Goal: Task Accomplishment & Management: Complete application form

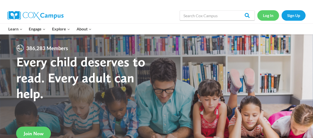
click at [267, 14] on link "Log In" at bounding box center [268, 15] width 22 height 10
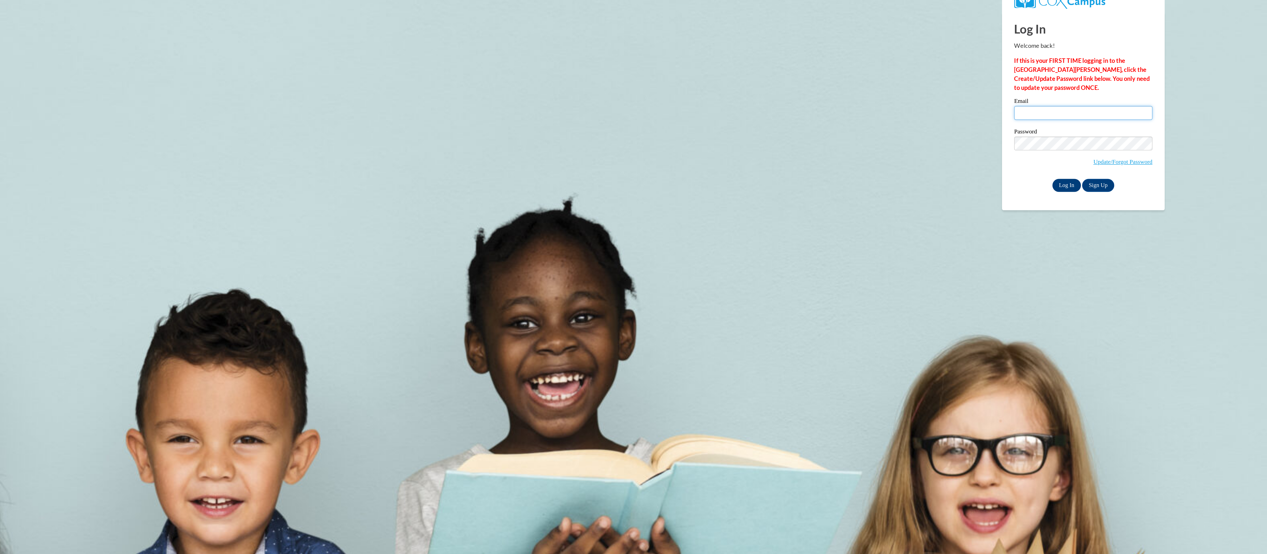
type input "[PERSON_NAME][EMAIL_ADDRESS][PERSON_NAME][DOMAIN_NAME]"
click at [1143, 121] on input "Log In" at bounding box center [1144, 121] width 18 height 8
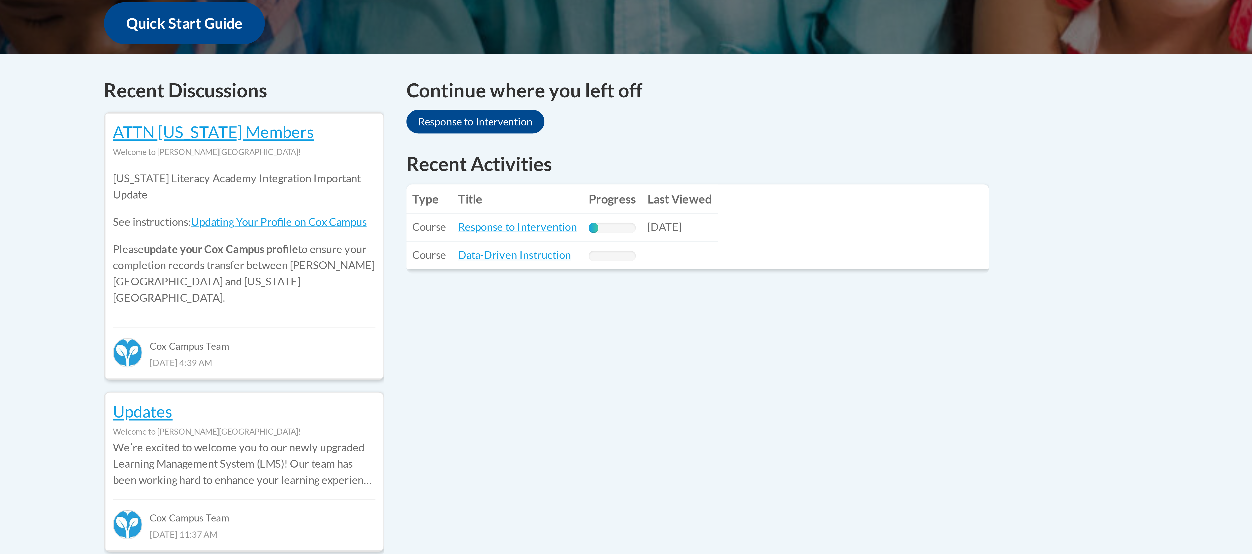
scroll to position [101, 0]
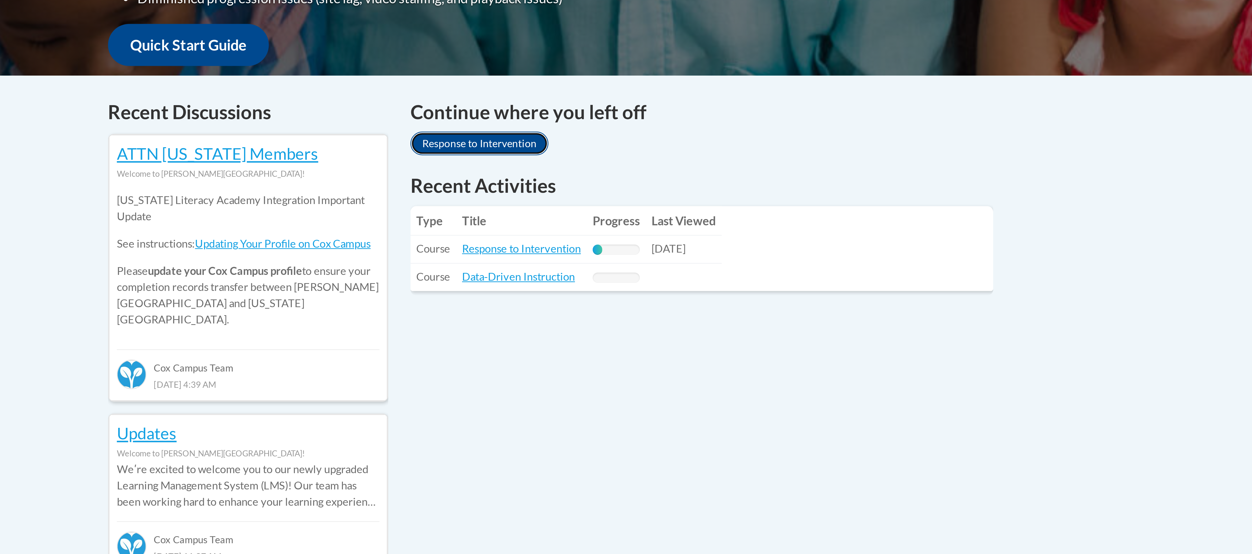
click at [602, 100] on link "Response to Intervention" at bounding box center [601, 97] width 47 height 8
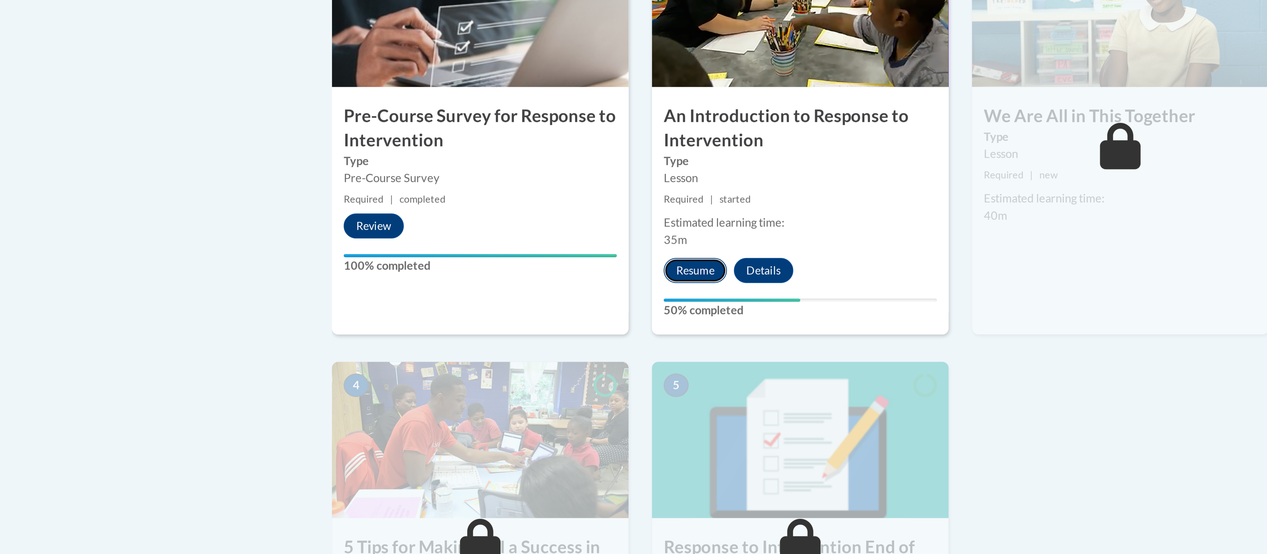
click at [600, 243] on button "Resume" at bounding box center [600, 239] width 20 height 8
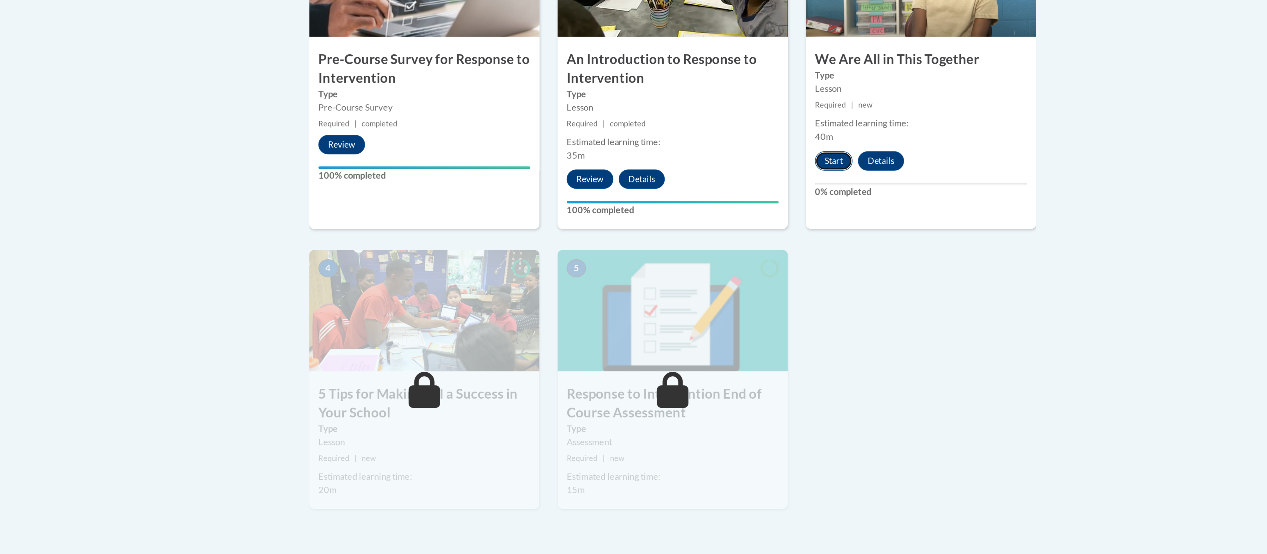
click at [700, 232] on button "Start" at bounding box center [700, 232] width 16 height 8
click at [701, 231] on button "Start" at bounding box center [700, 232] width 16 height 8
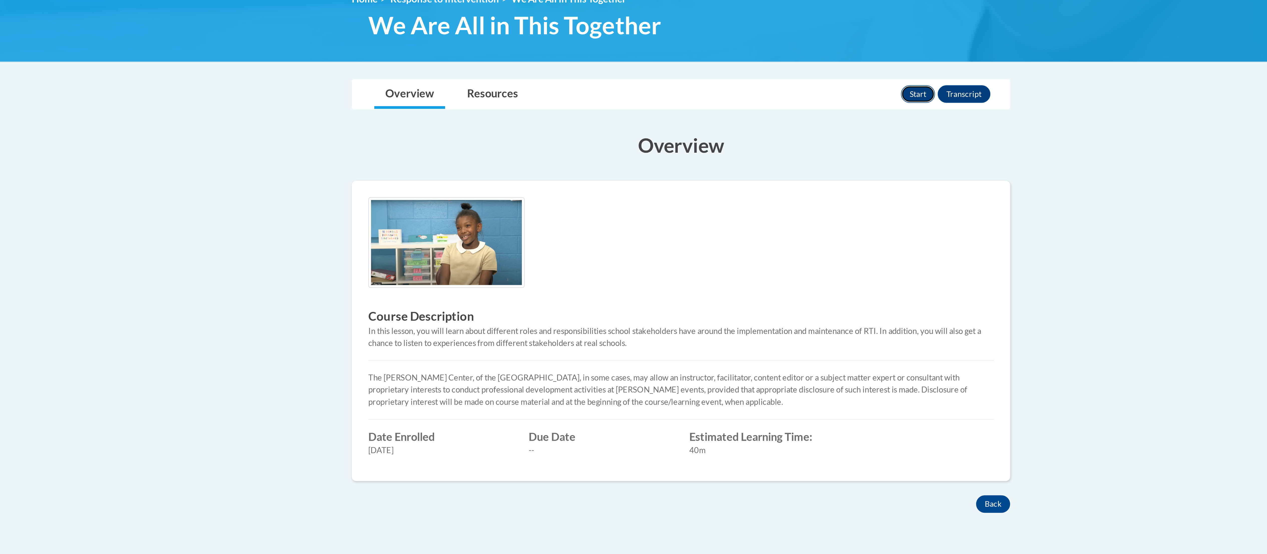
click at [738, 81] on button "Start" at bounding box center [742, 82] width 16 height 8
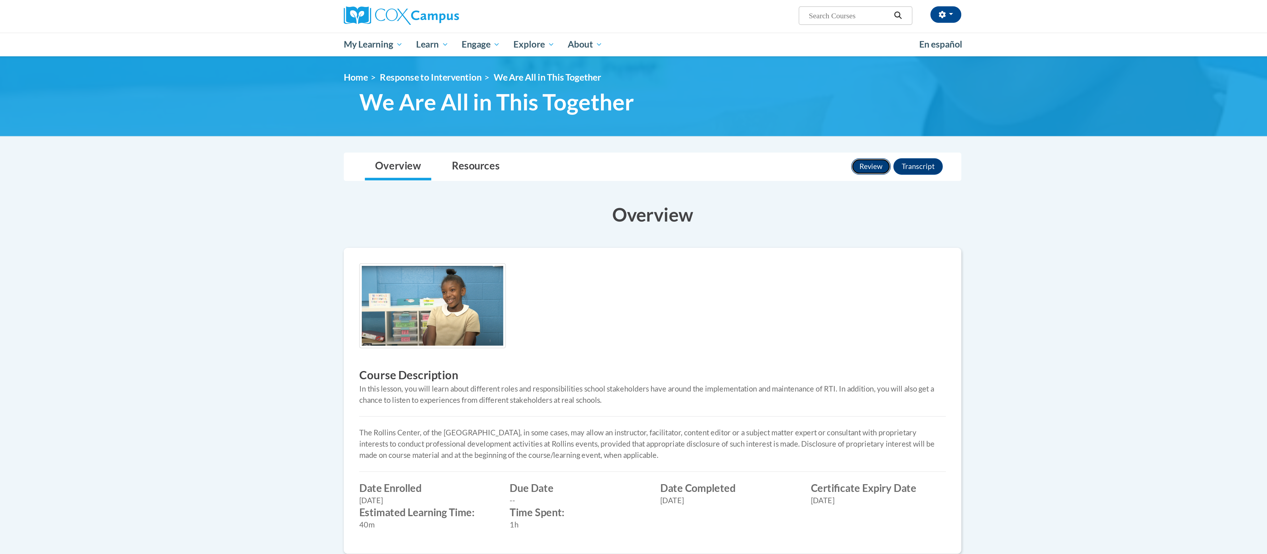
click at [735, 84] on button "Review" at bounding box center [739, 82] width 19 height 8
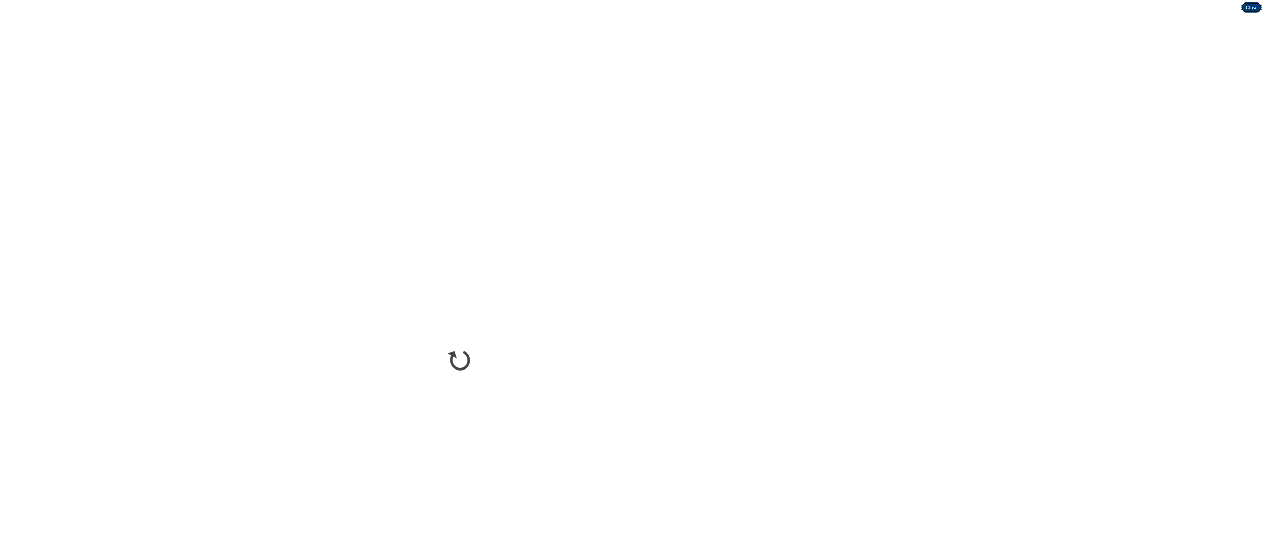
click at [1250, 4] on button "Close" at bounding box center [1255, 6] width 17 height 8
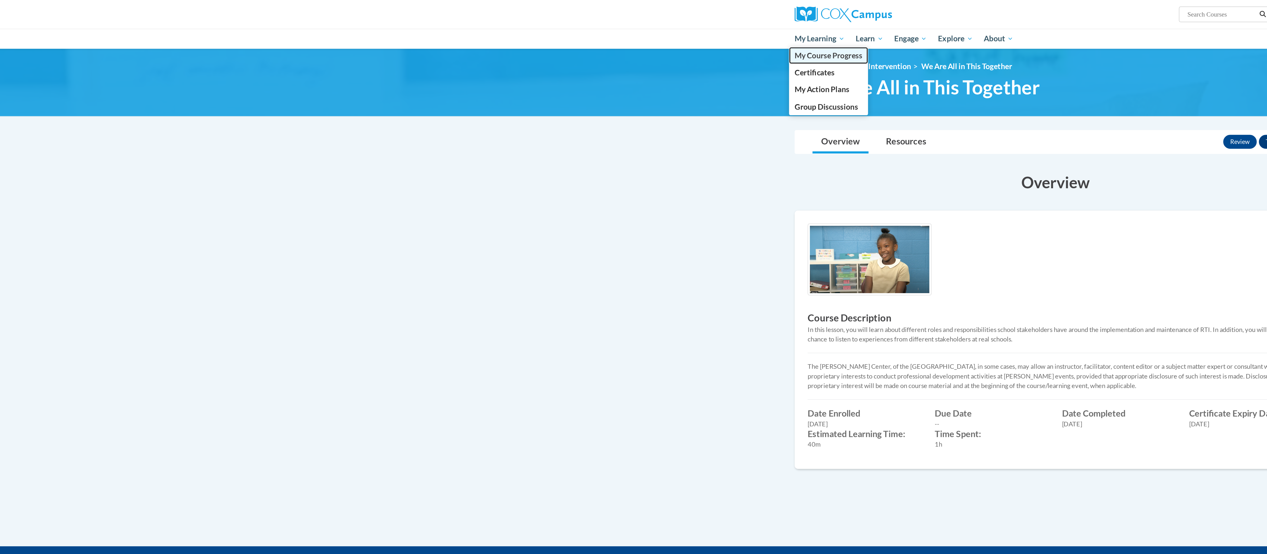
click at [489, 29] on span "My Course Progress" at bounding box center [502, 31] width 39 height 5
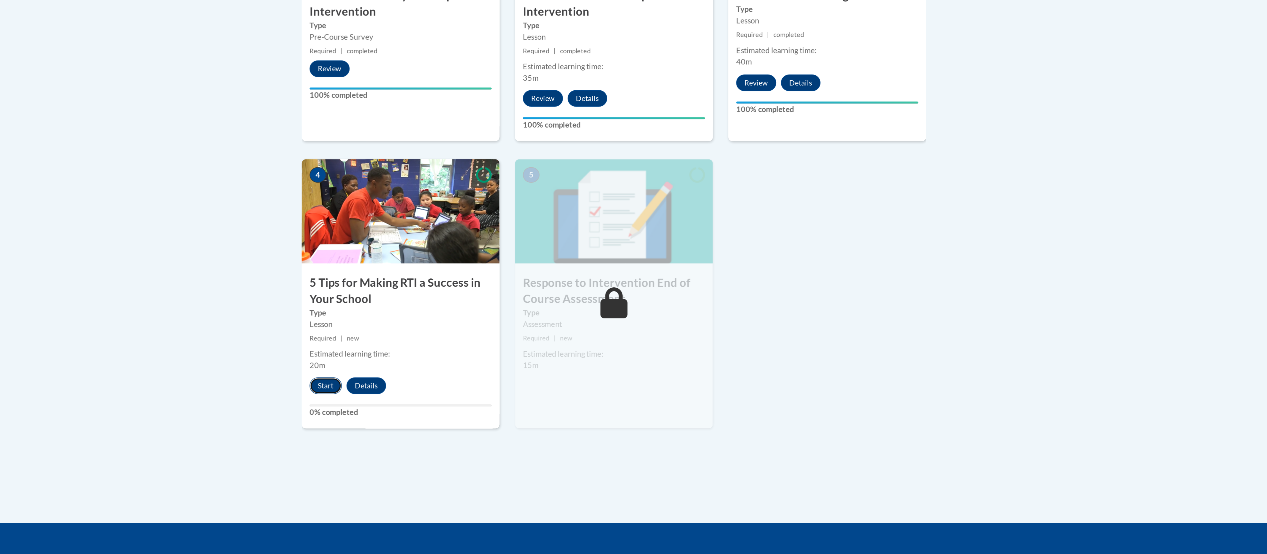
click at [494, 376] on button "Start" at bounding box center [495, 378] width 16 height 8
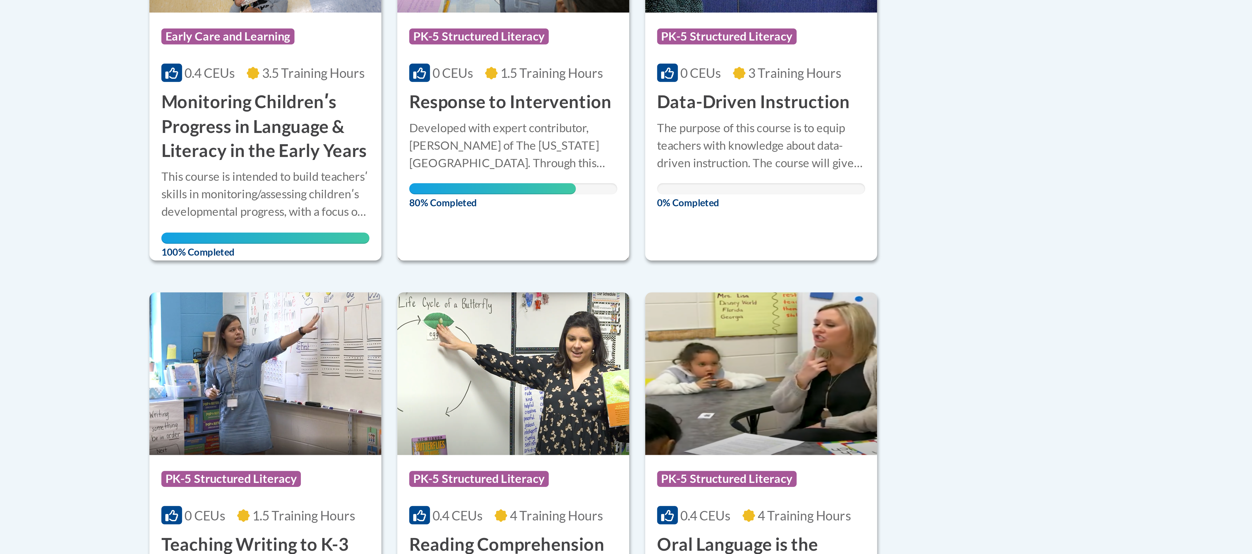
click at [577, 189] on div "Developed with expert contributor, Dr. Laura Justice of The Ohio State Universi…" at bounding box center [586, 187] width 65 height 17
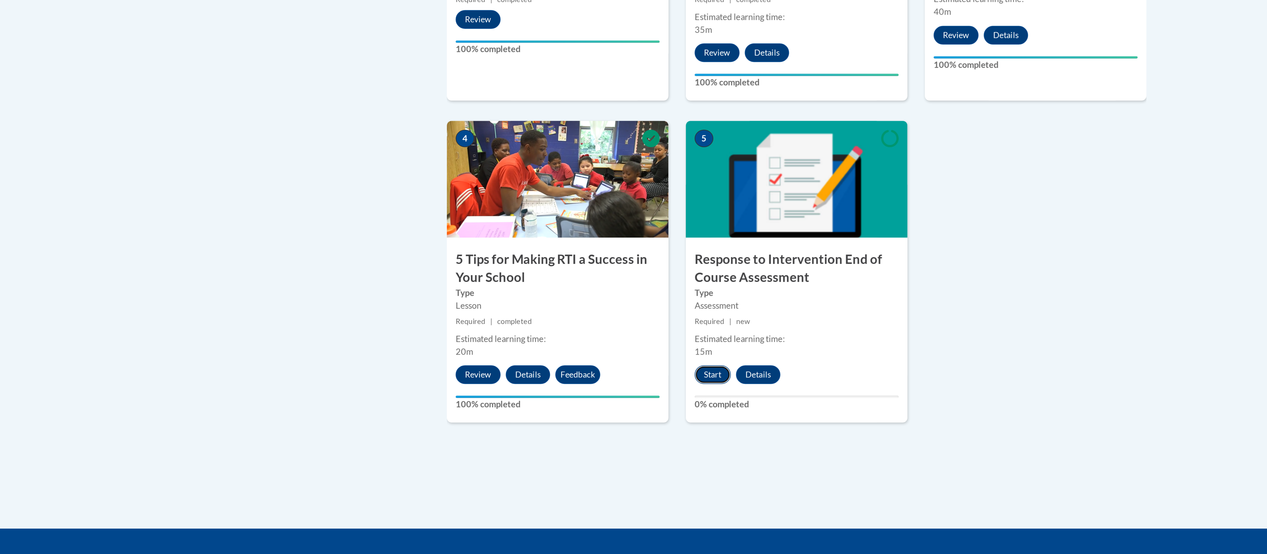
click at [600, 378] on button "Start" at bounding box center [598, 378] width 16 height 8
click at [596, 378] on button "Start" at bounding box center [598, 378] width 16 height 8
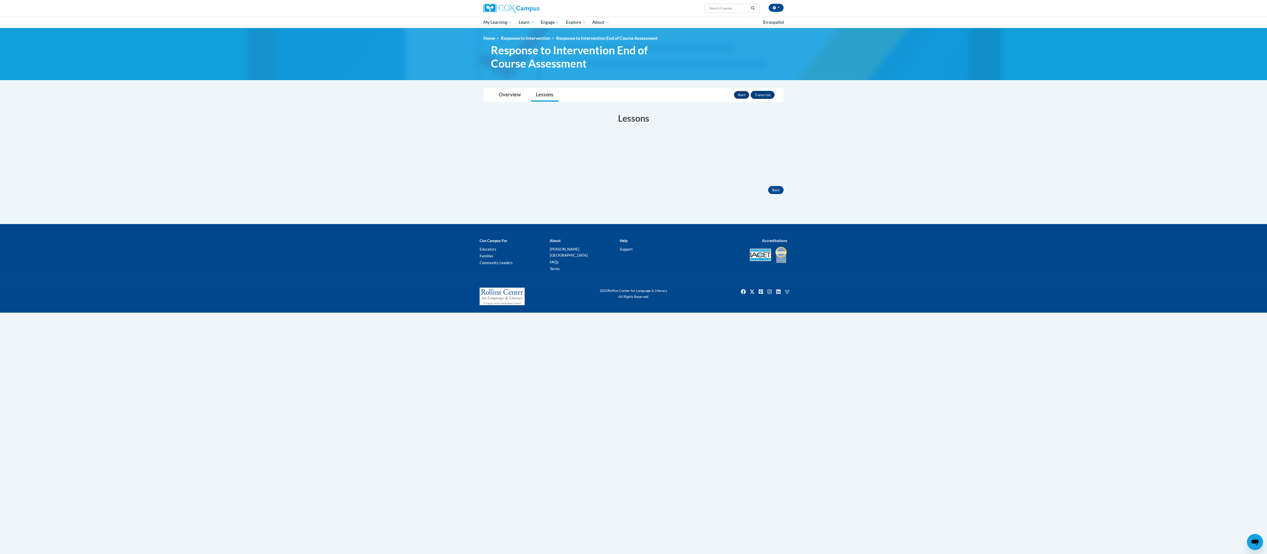
click at [737, 92] on button "Start" at bounding box center [742, 95] width 16 height 8
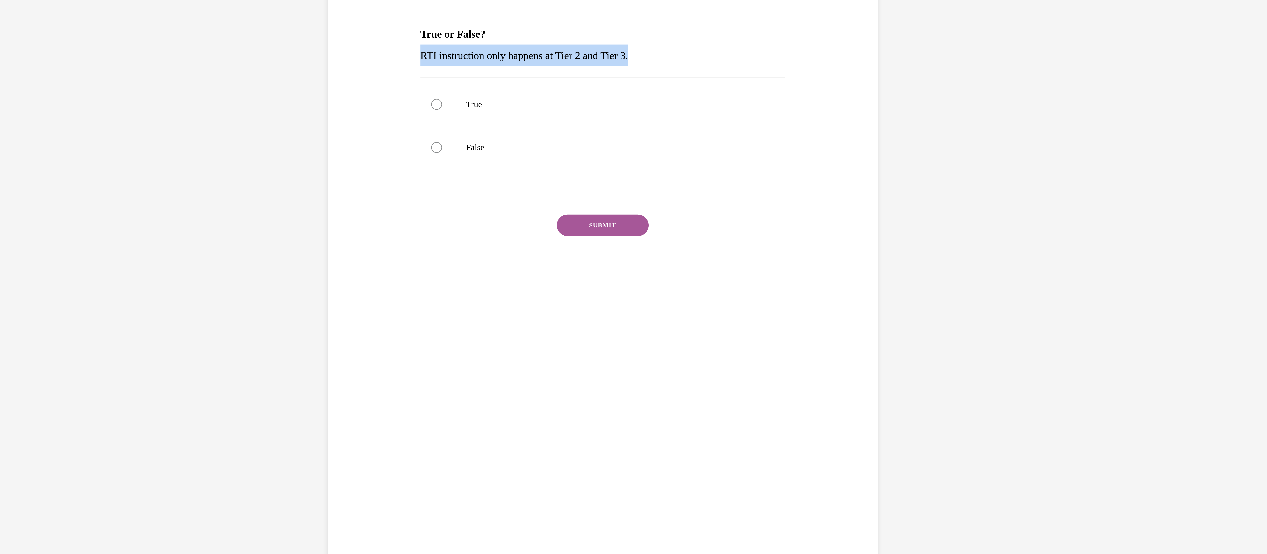
drag, startPoint x: -141, startPoint y: -61, endPoint x: -266, endPoint y: -60, distance: 124.6
copy span "RTI instruction only happens at Tier 2 and Tier 3."
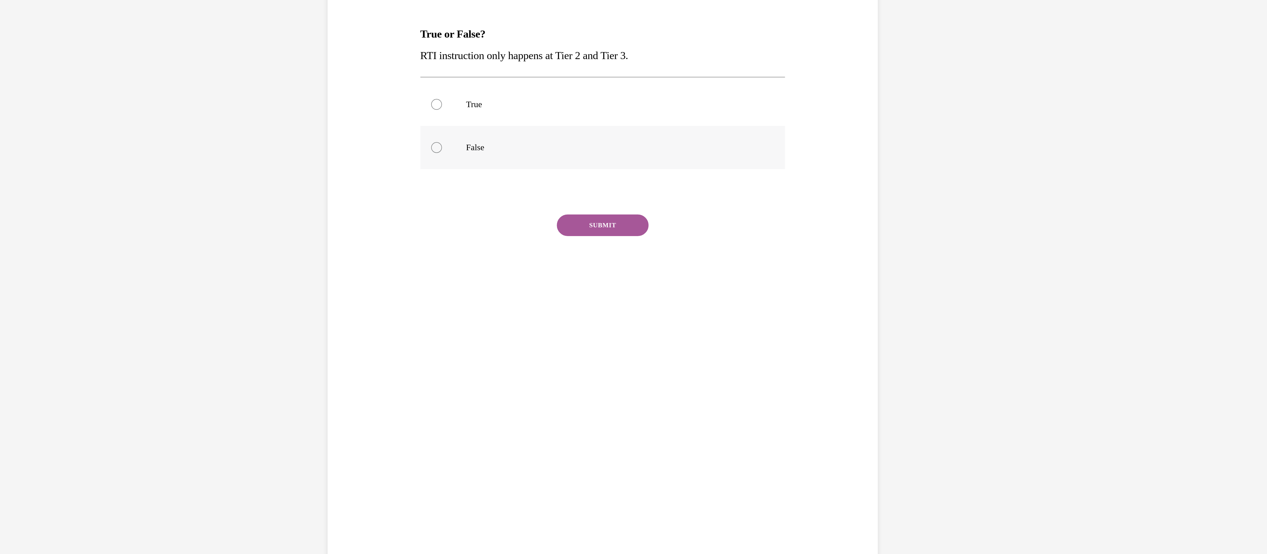
radio input "true"
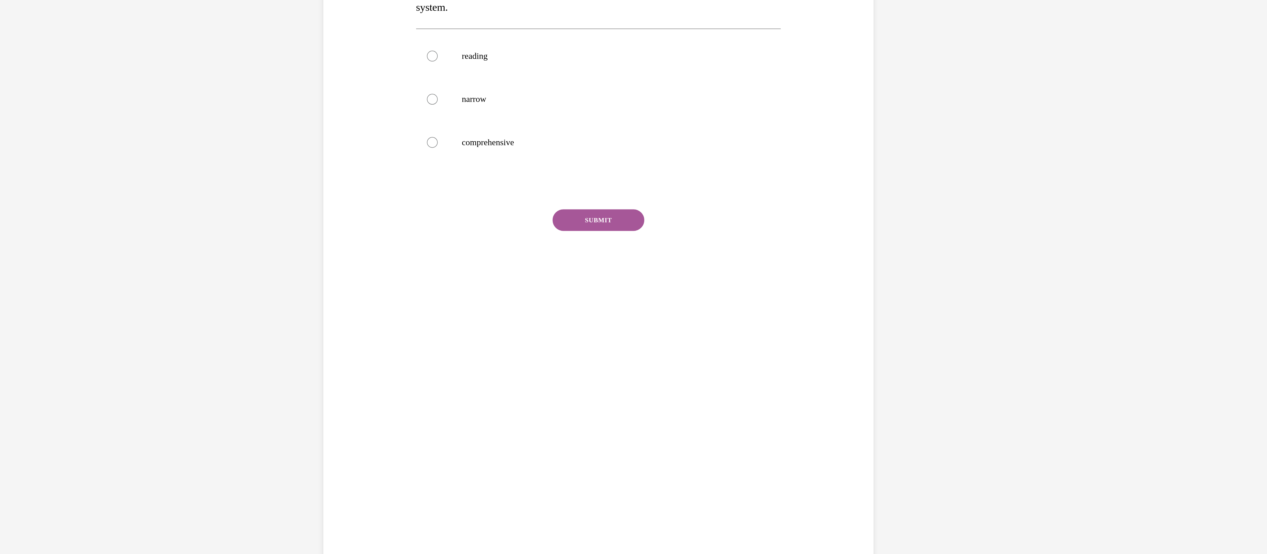
scroll to position [1, 0]
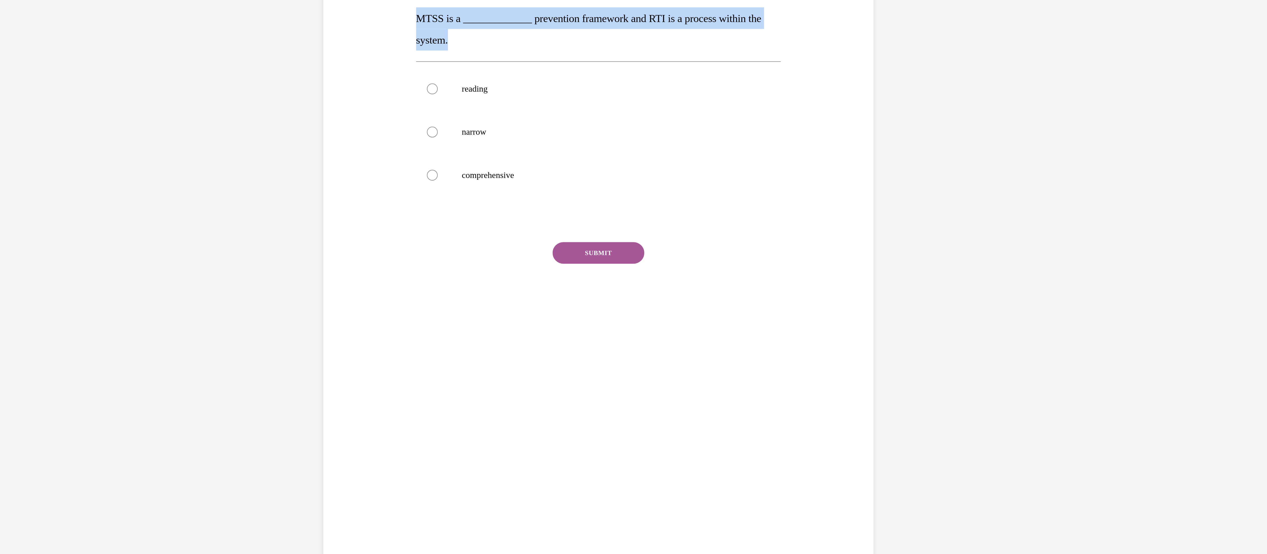
drag, startPoint x: -209, startPoint y: -75, endPoint x: -279, endPoint y: -83, distance: 70.0
copy span "MTSS is a _____________ prevention framework and RTI is a process within the sy…"
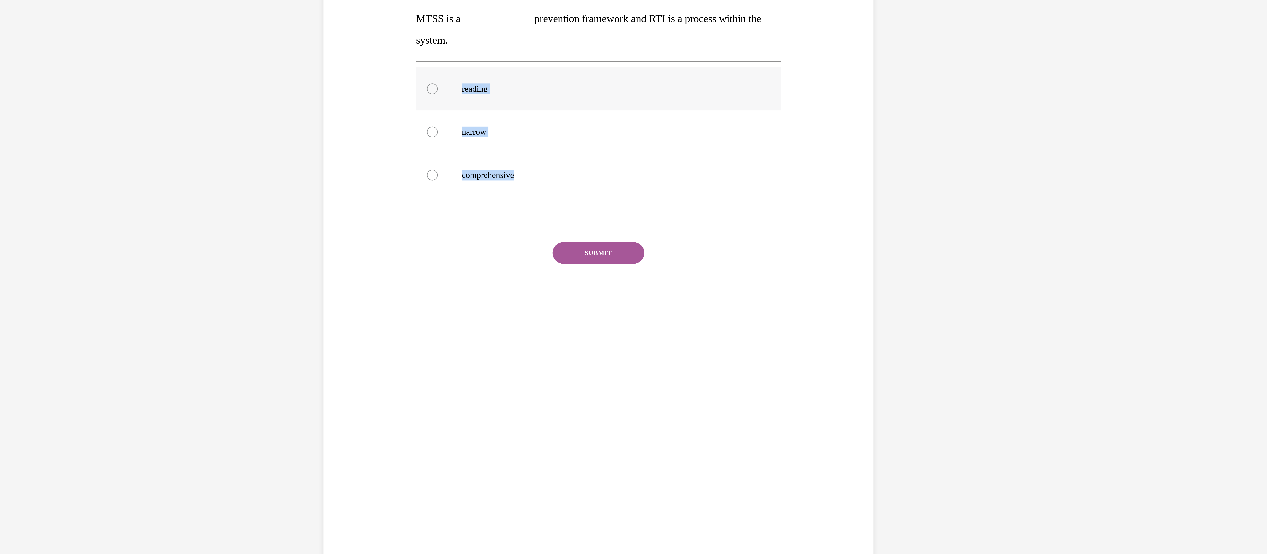
drag, startPoint x: -203, startPoint y: -7, endPoint x: -258, endPoint y: -53, distance: 71.4
copy div "reading narrow comprehensive"
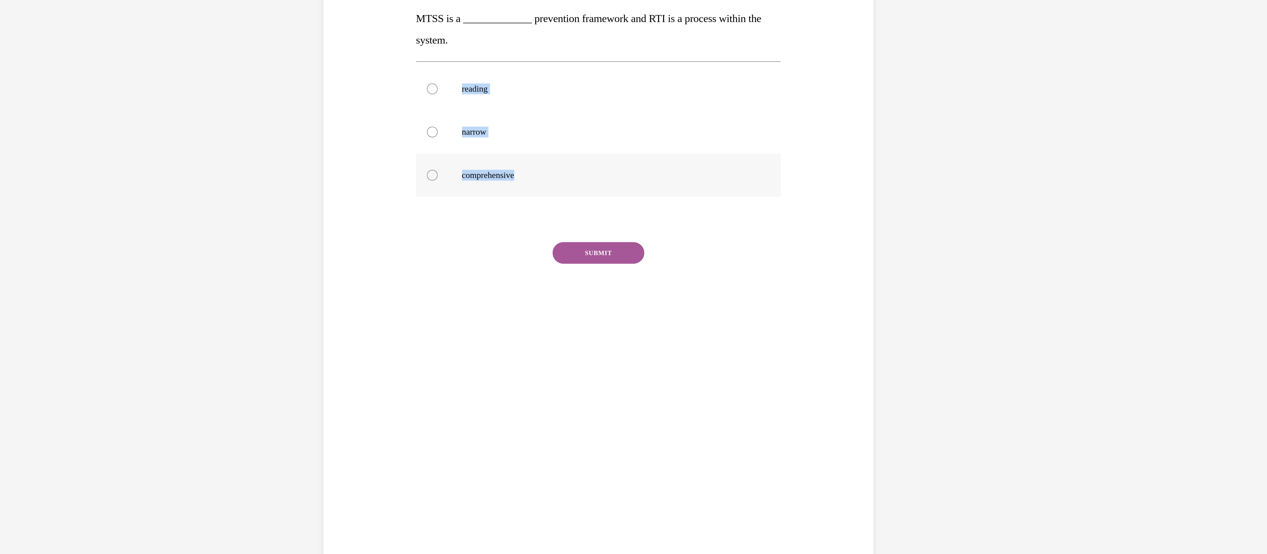
radio input "true"
drag, startPoint x: -184, startPoint y: -10, endPoint x: -252, endPoint y: -52, distance: 79.5
copy div "reading narrow comprehensive"
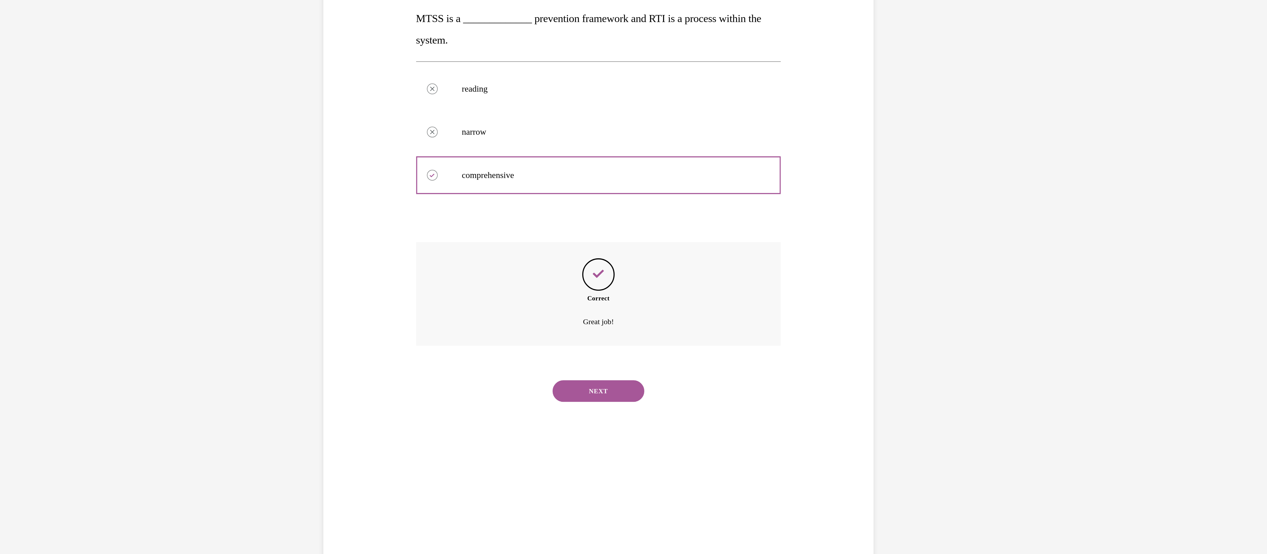
scroll to position [16, 0]
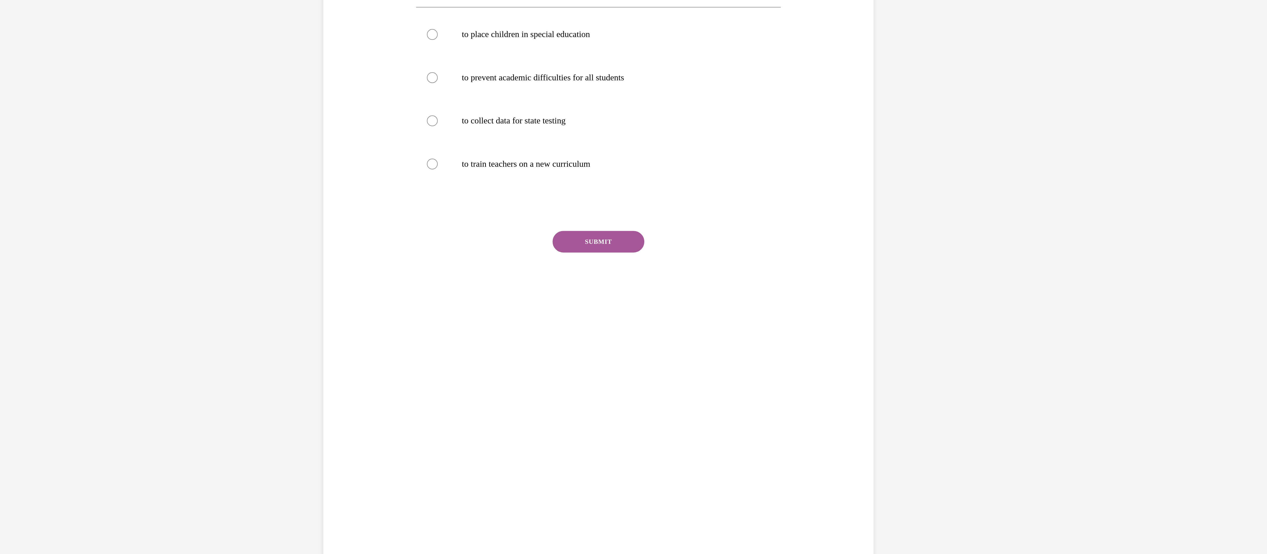
scroll to position [0, 0]
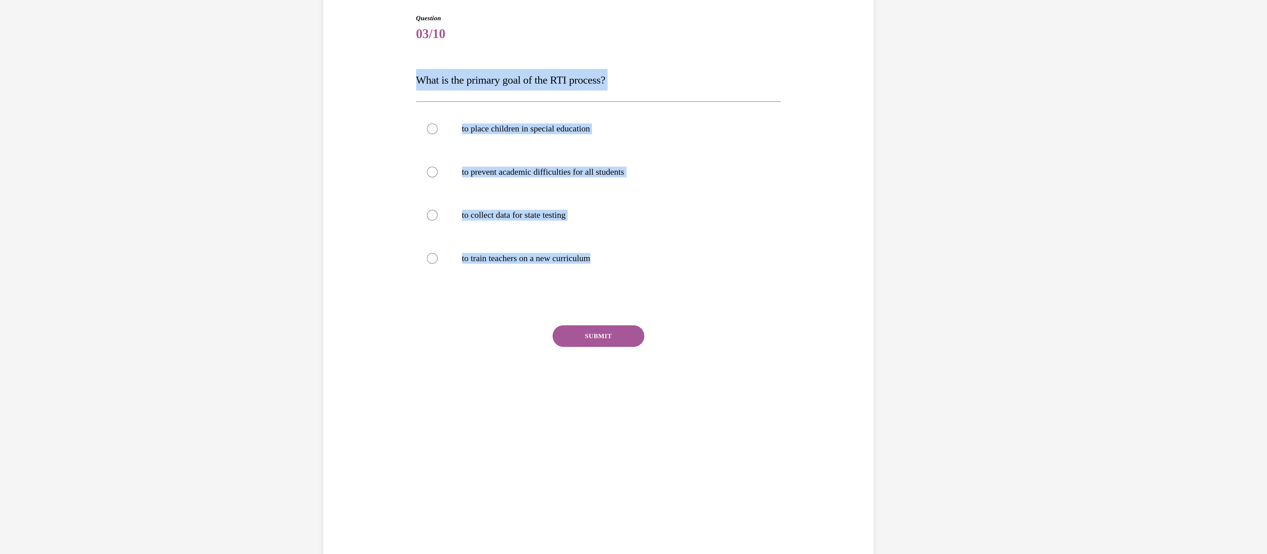
drag, startPoint x: -168, startPoint y: 64, endPoint x: -282, endPoint y: -29, distance: 146.6
copy div "What is the primary goal of the RTI process? to place children in special educa…"
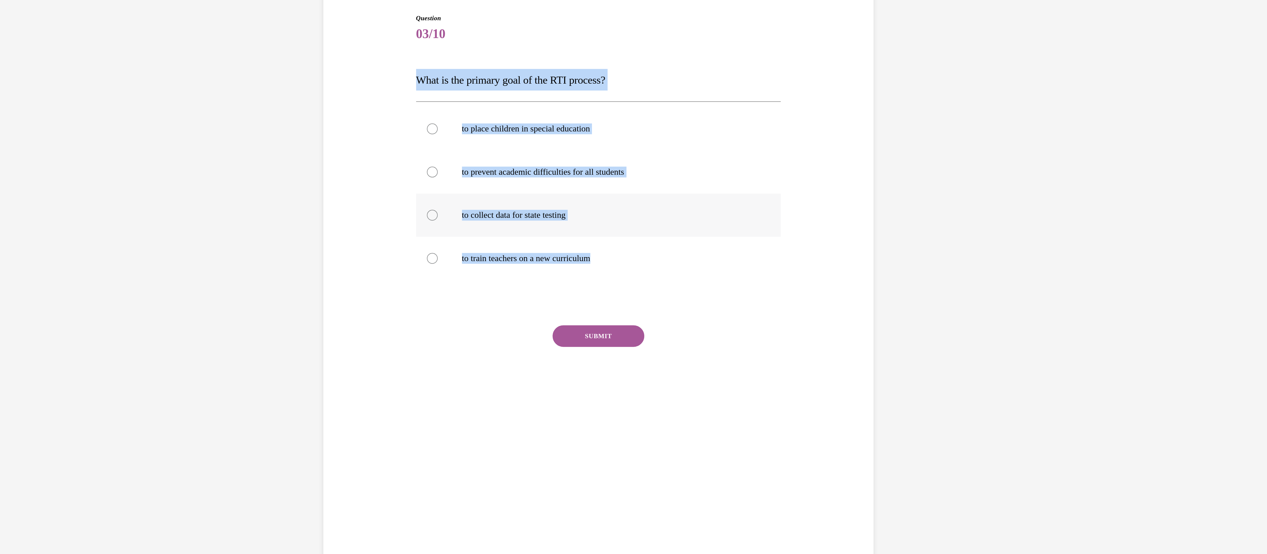
radio input "true"
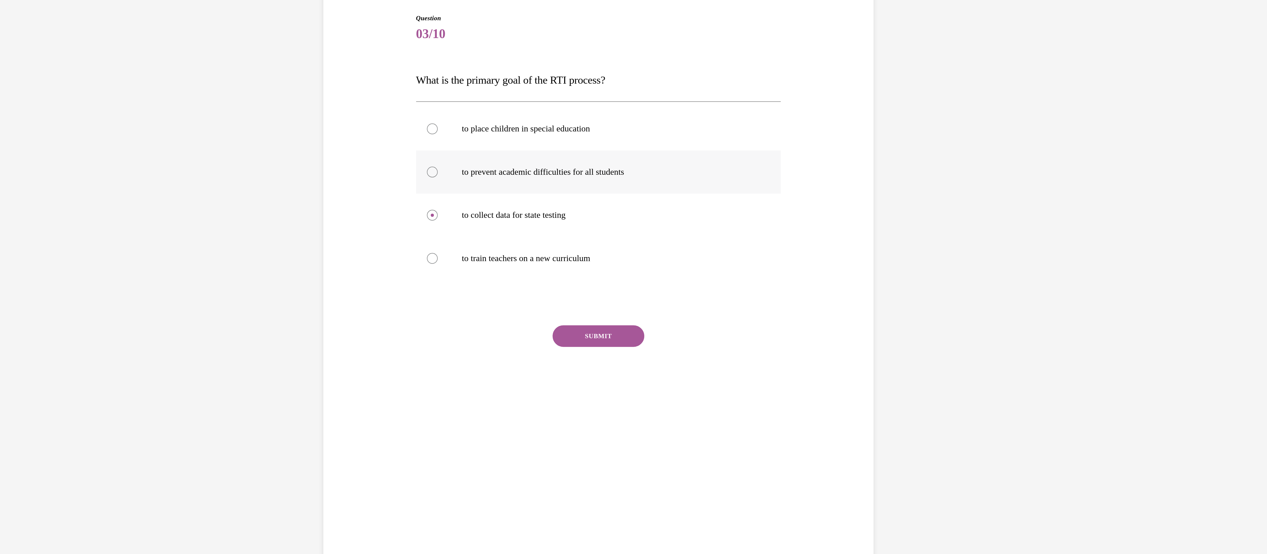
radio input "true"
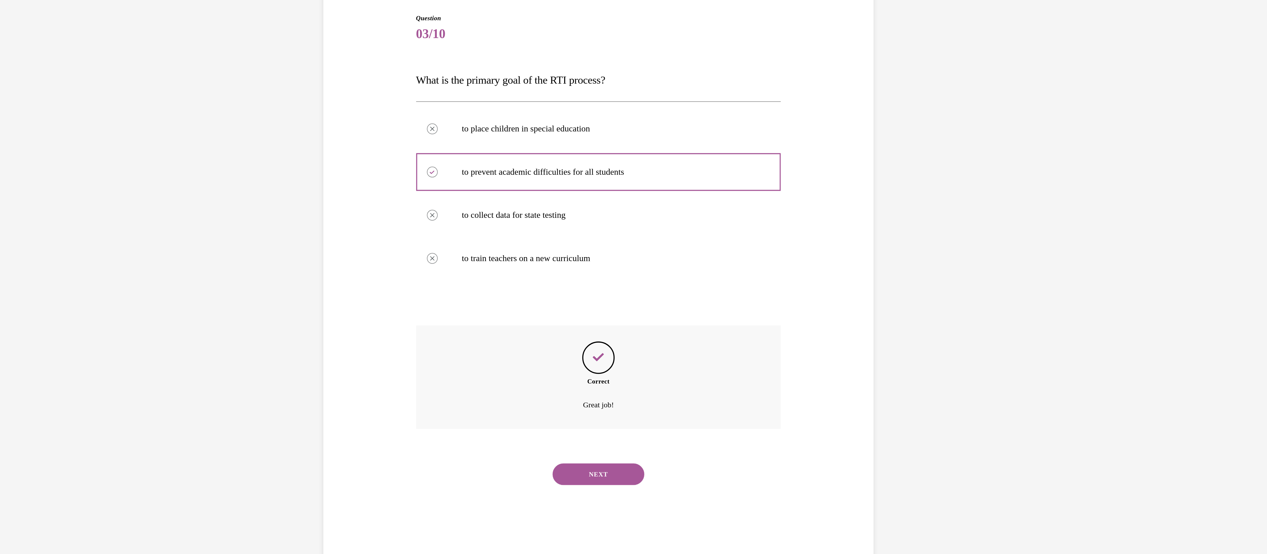
scroll to position [16, 0]
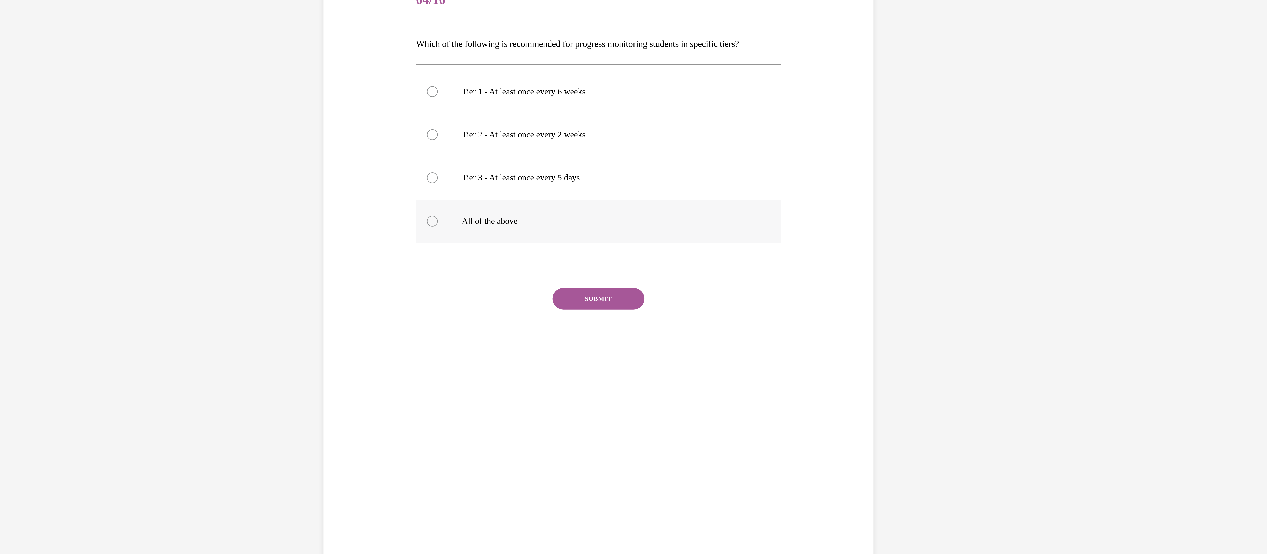
scroll to position [1, 0]
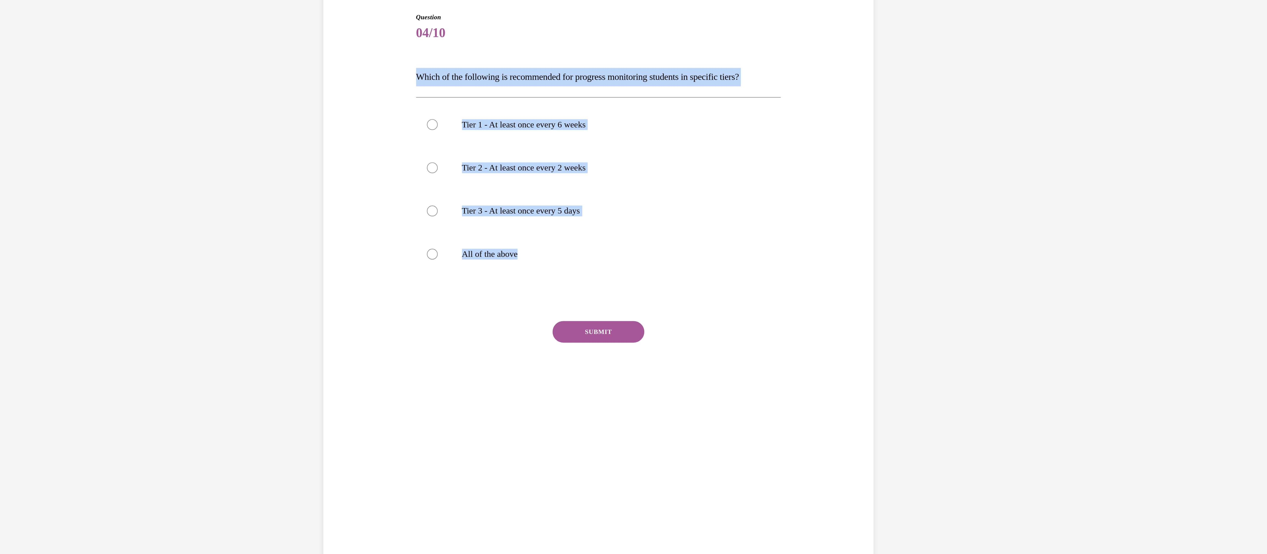
drag, startPoint x: -175, startPoint y: 63, endPoint x: -275, endPoint y: -23, distance: 131.7
copy div "Which of the following is recommended for progress monitoring students in speci…"
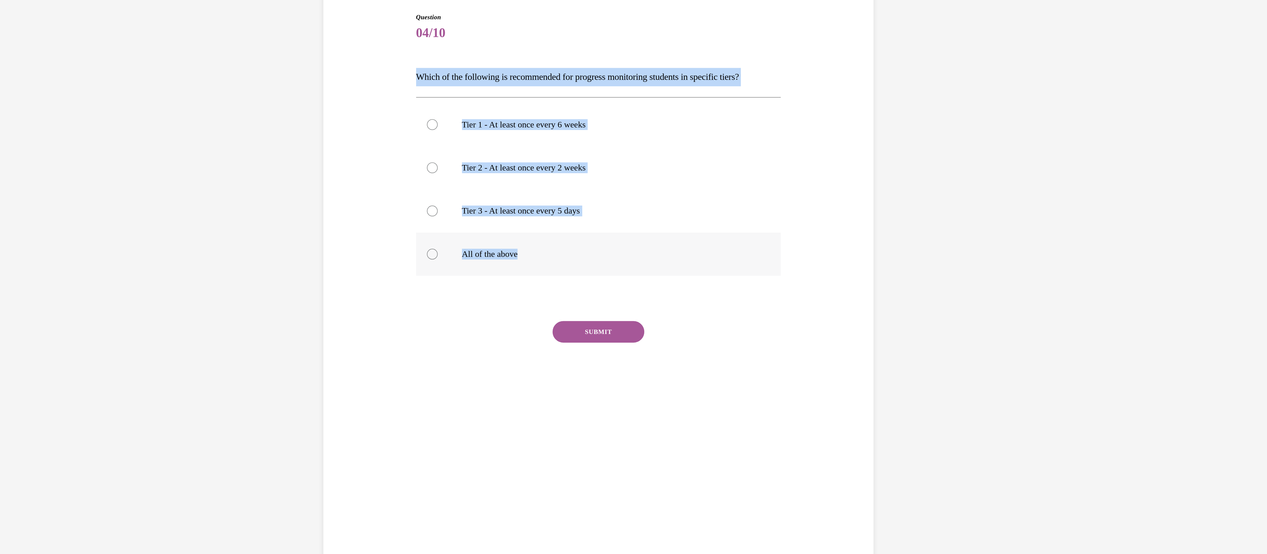
radio input "true"
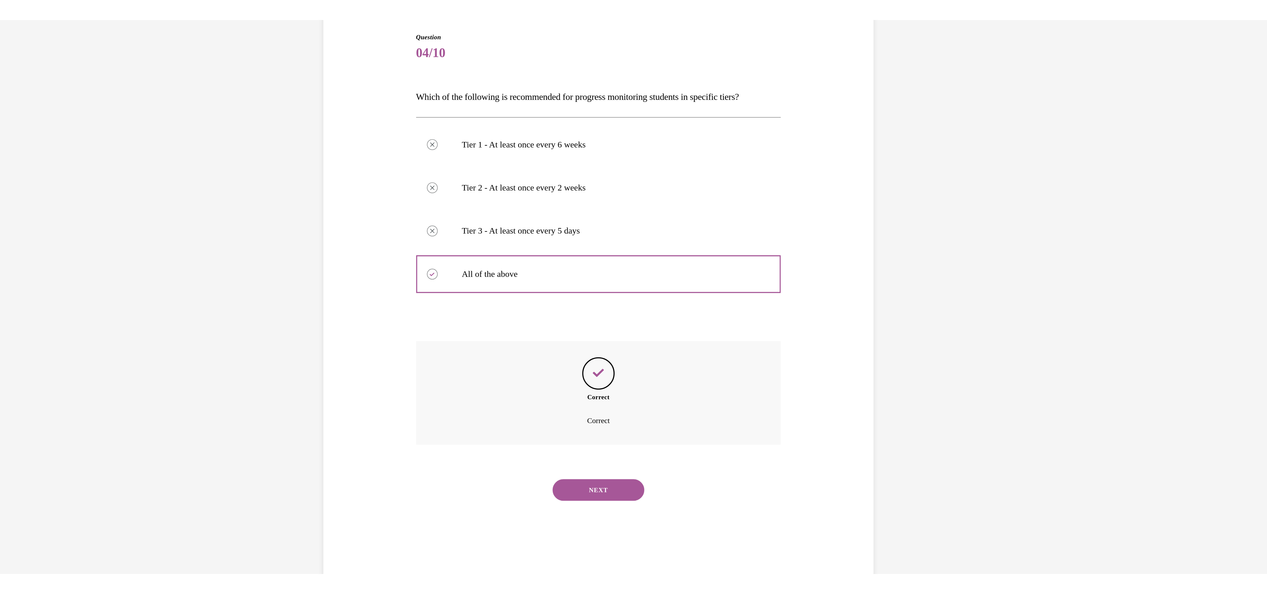
scroll to position [16, 0]
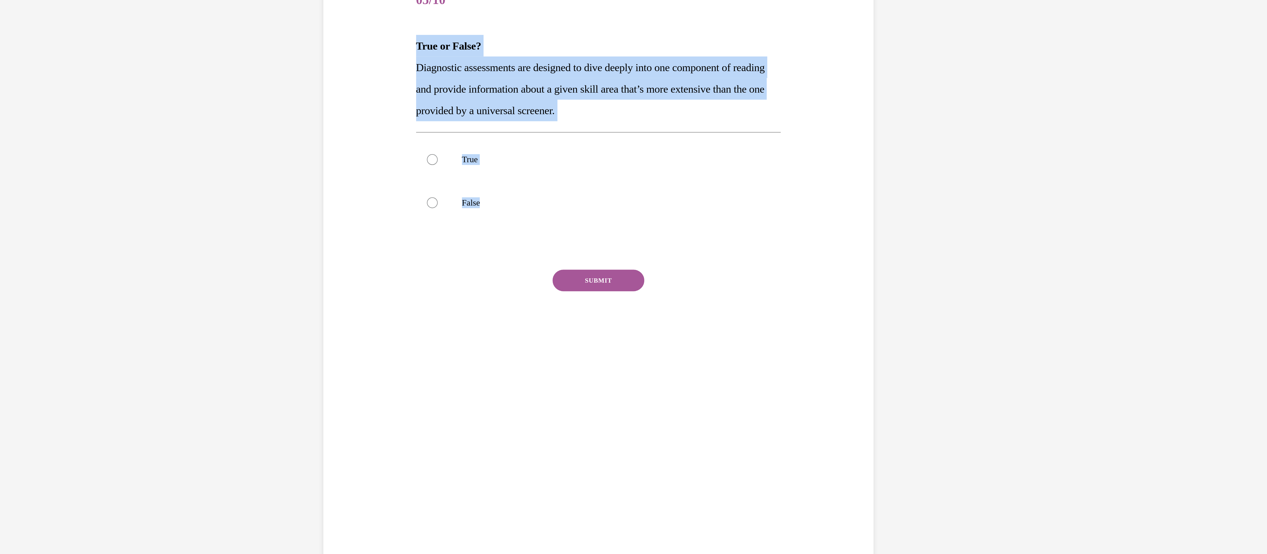
drag, startPoint x: -206, startPoint y: 33, endPoint x: -273, endPoint y: -35, distance: 94.7
copy div "True or False? Diagnostic assessments are designed to dive deeply into one comp…"
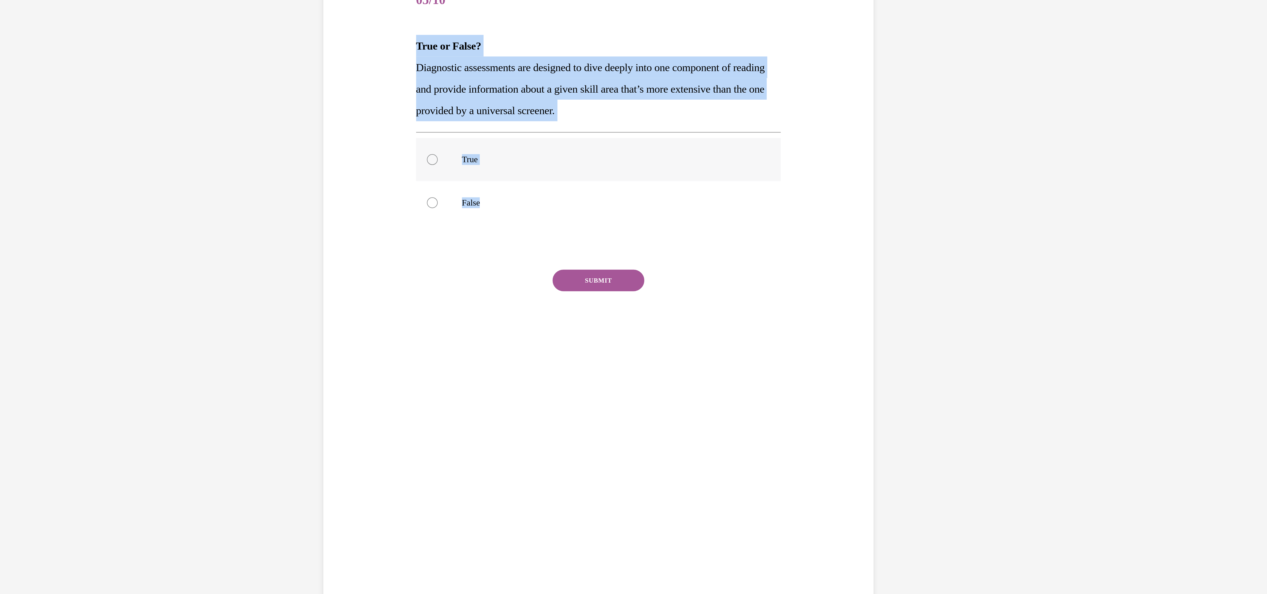
radio input "true"
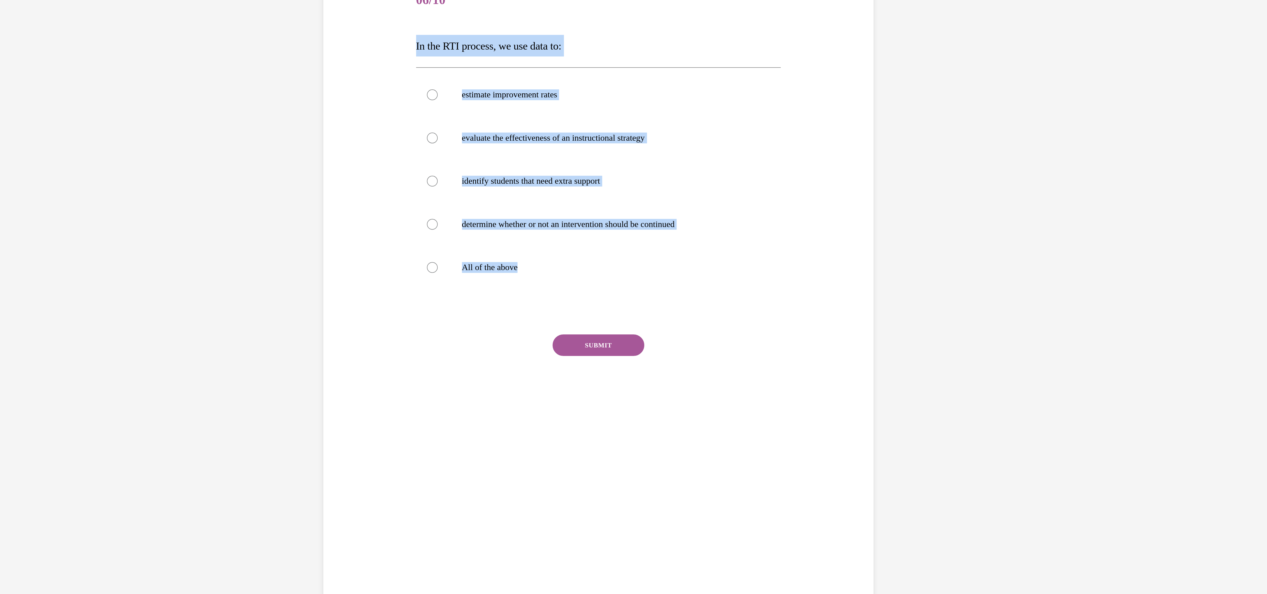
drag, startPoint x: -200, startPoint y: 67, endPoint x: -275, endPoint y: -40, distance: 130.6
copy div "In the RTI process, we use data to: estimate improvement rates evaluate the eff…"
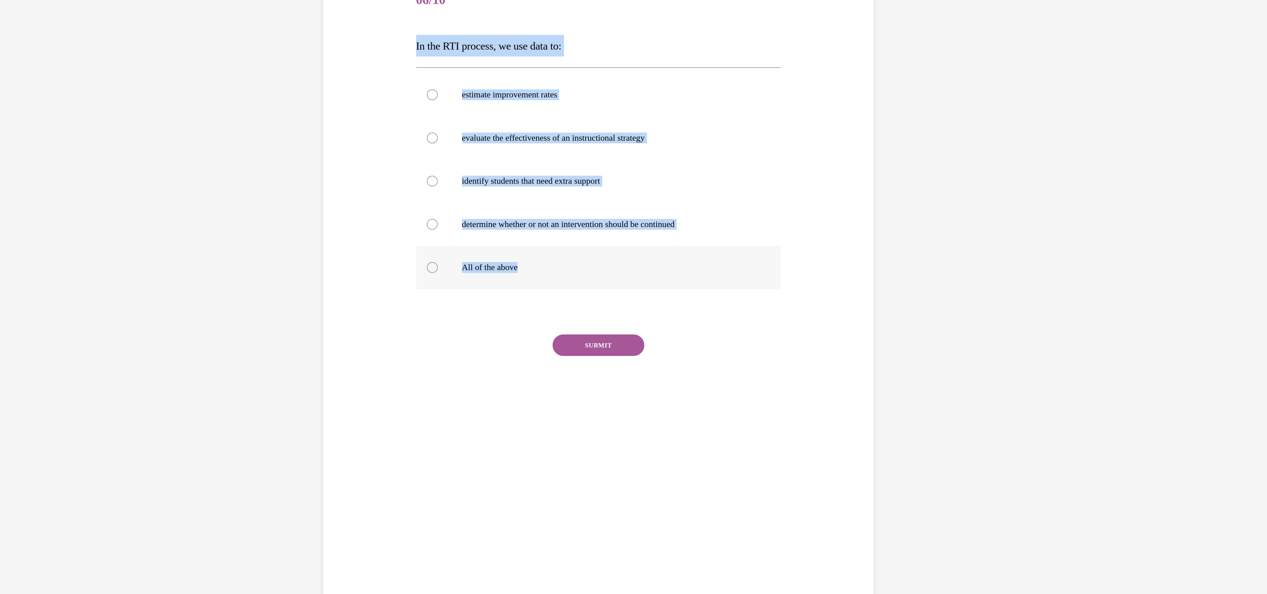
radio input "true"
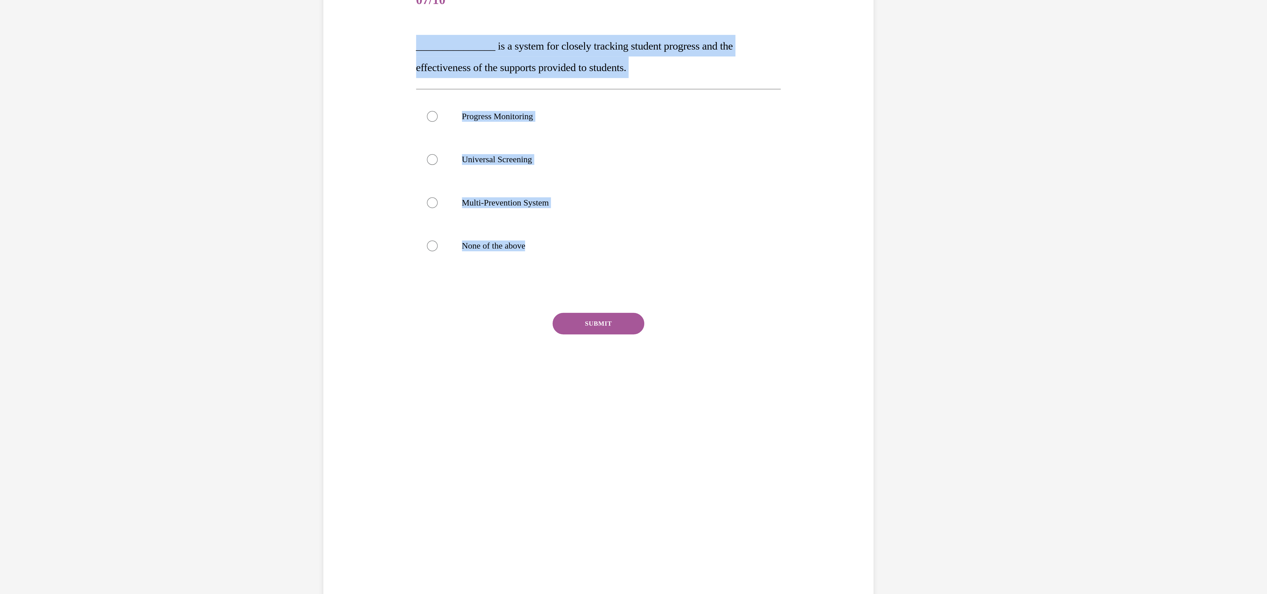
drag, startPoint x: -186, startPoint y: 57, endPoint x: -267, endPoint y: -36, distance: 122.9
copy div "_______________ is a system for closely tracking student progress and the effec…"
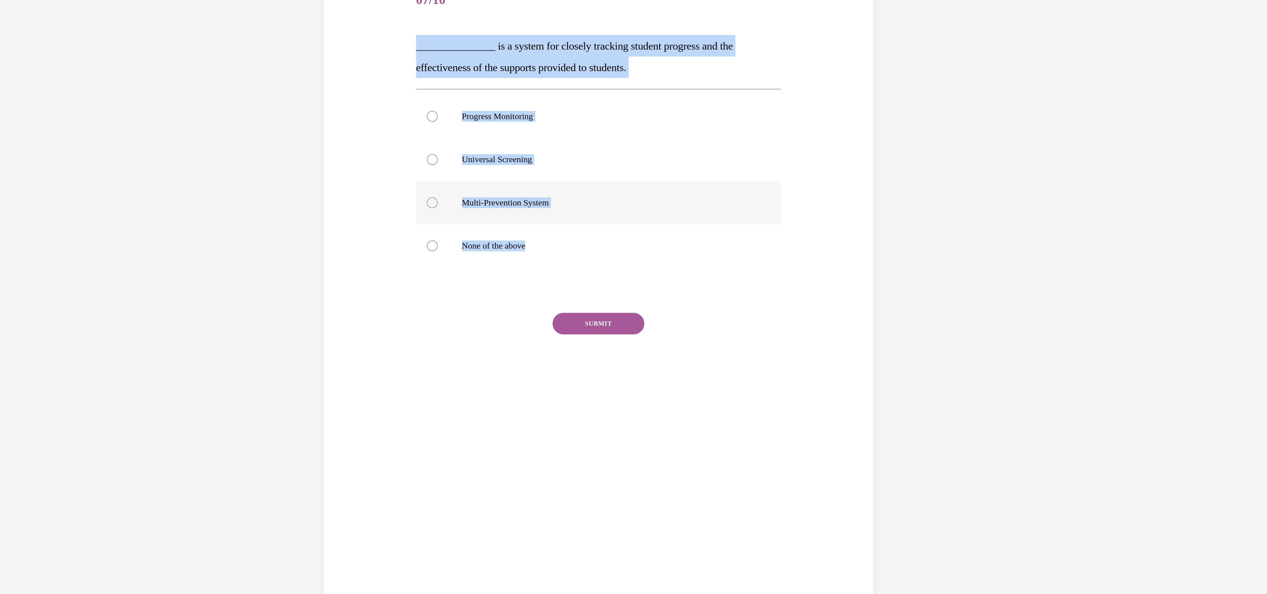
radio input "true"
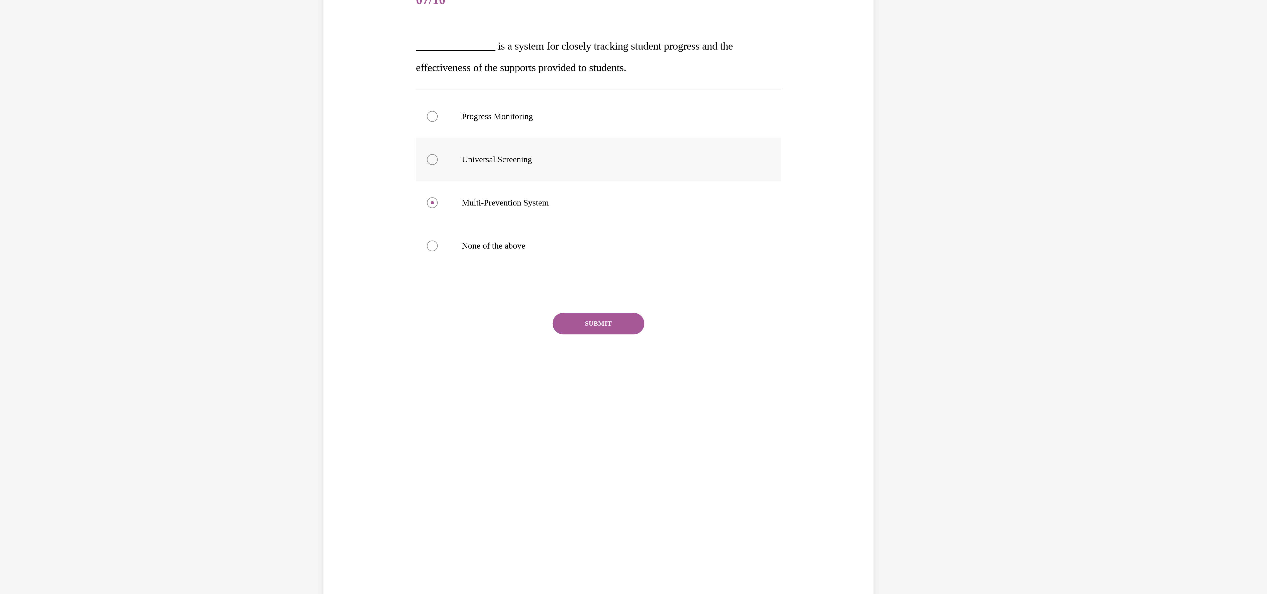
radio input "true"
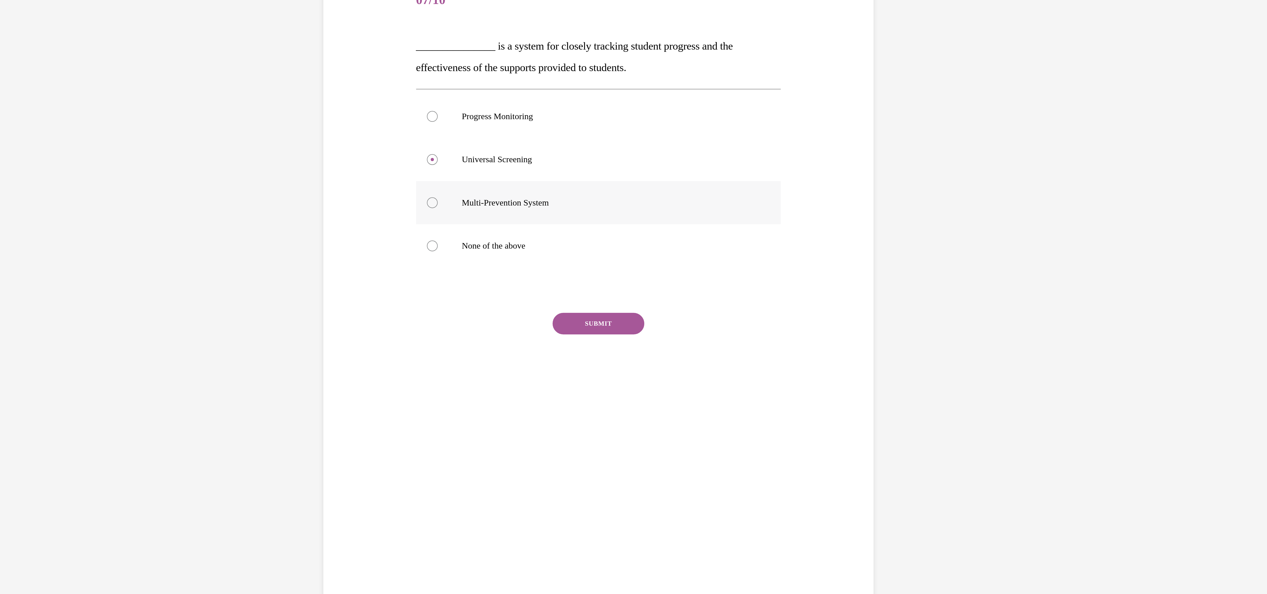
radio input "true"
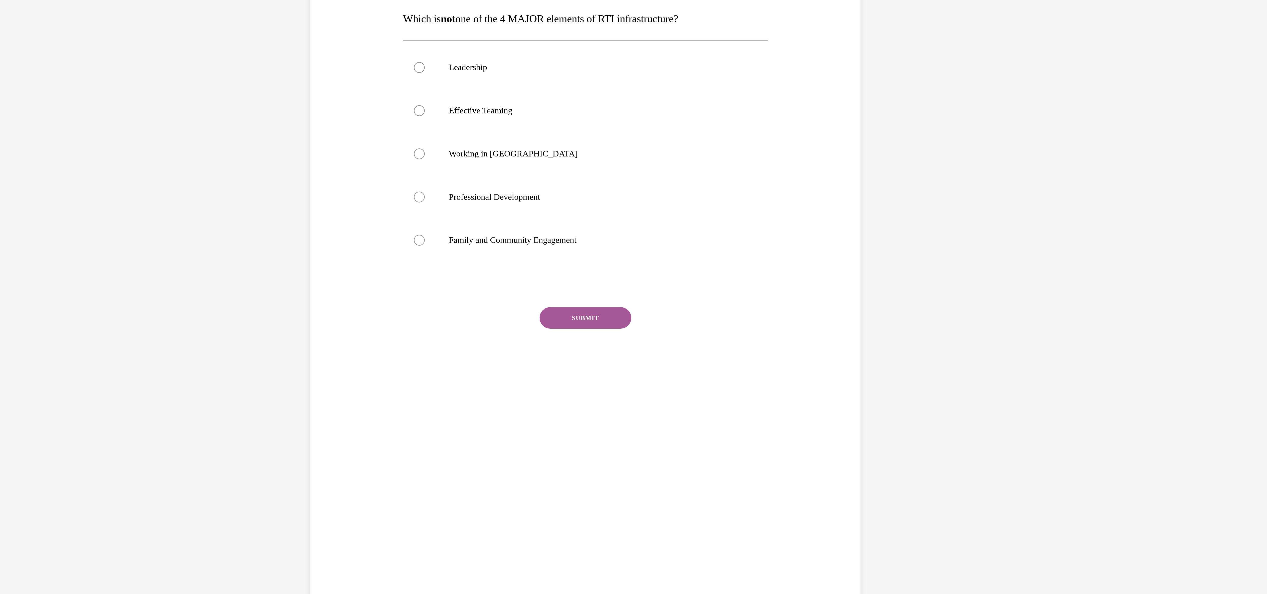
scroll to position [0, 0]
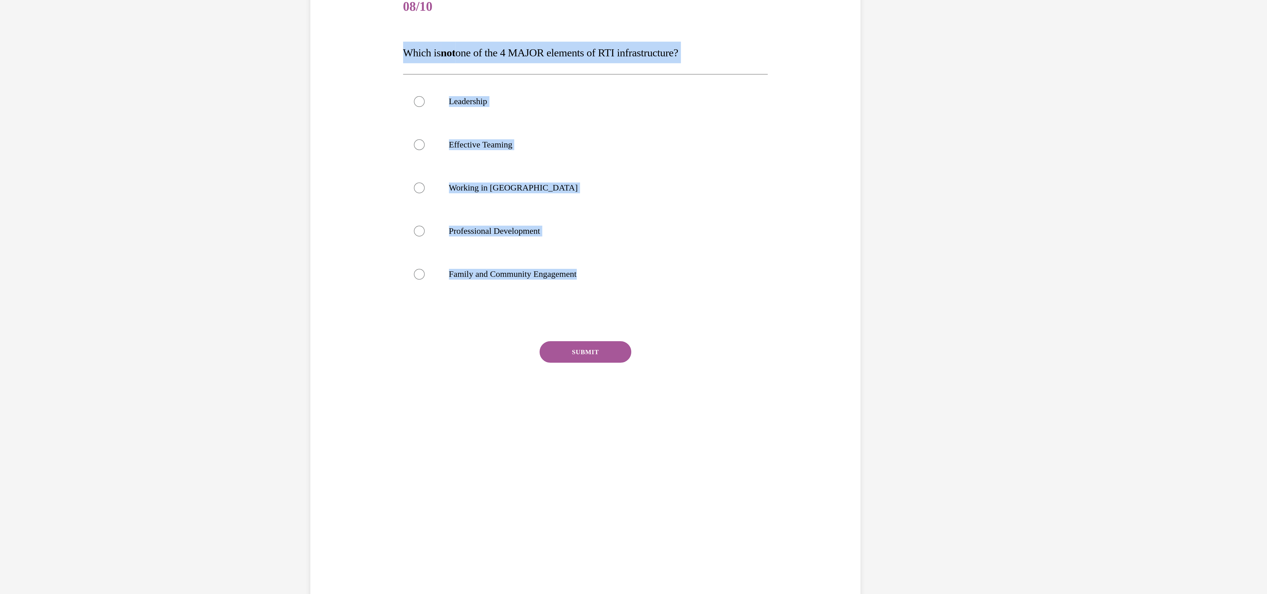
drag, startPoint x: -184, startPoint y: 60, endPoint x: -287, endPoint y: -48, distance: 149.0
copy div "Which is not one of the 4 MAJOR elements of RTI infrastructure? Leadership Effe…"
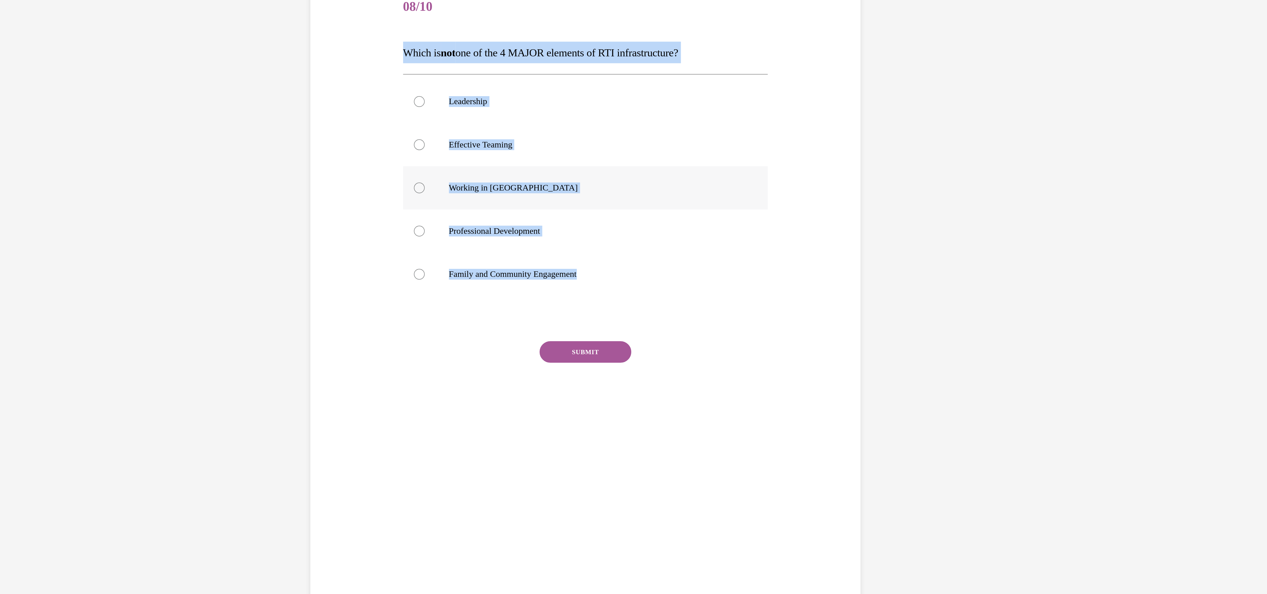
radio input "true"
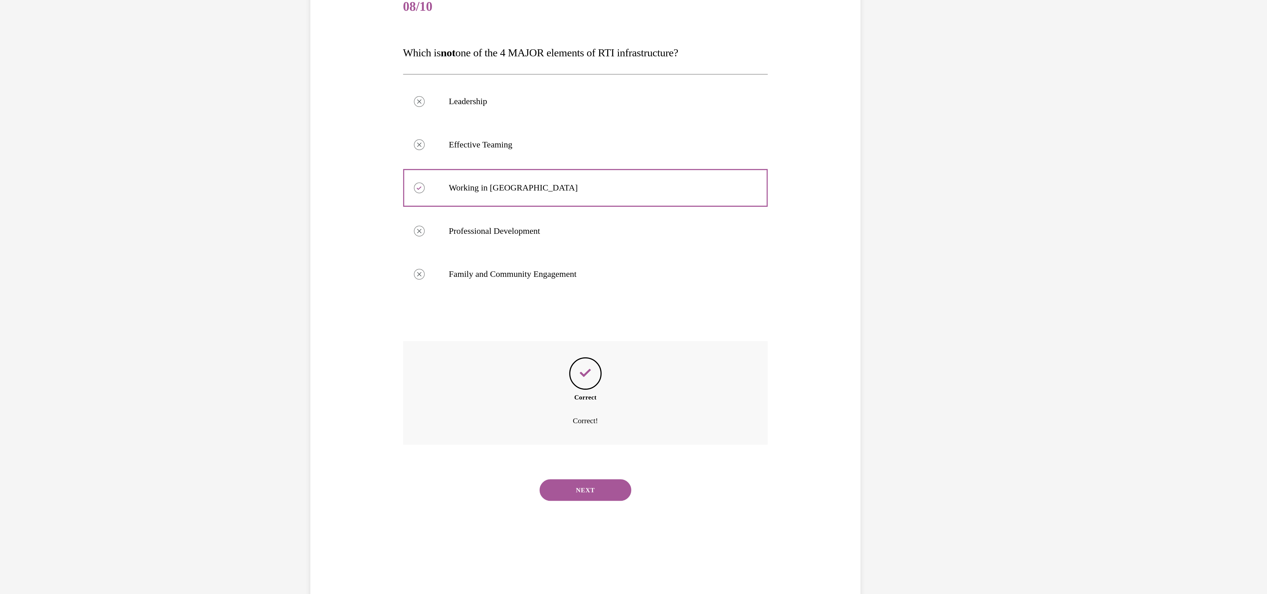
scroll to position [16, 0]
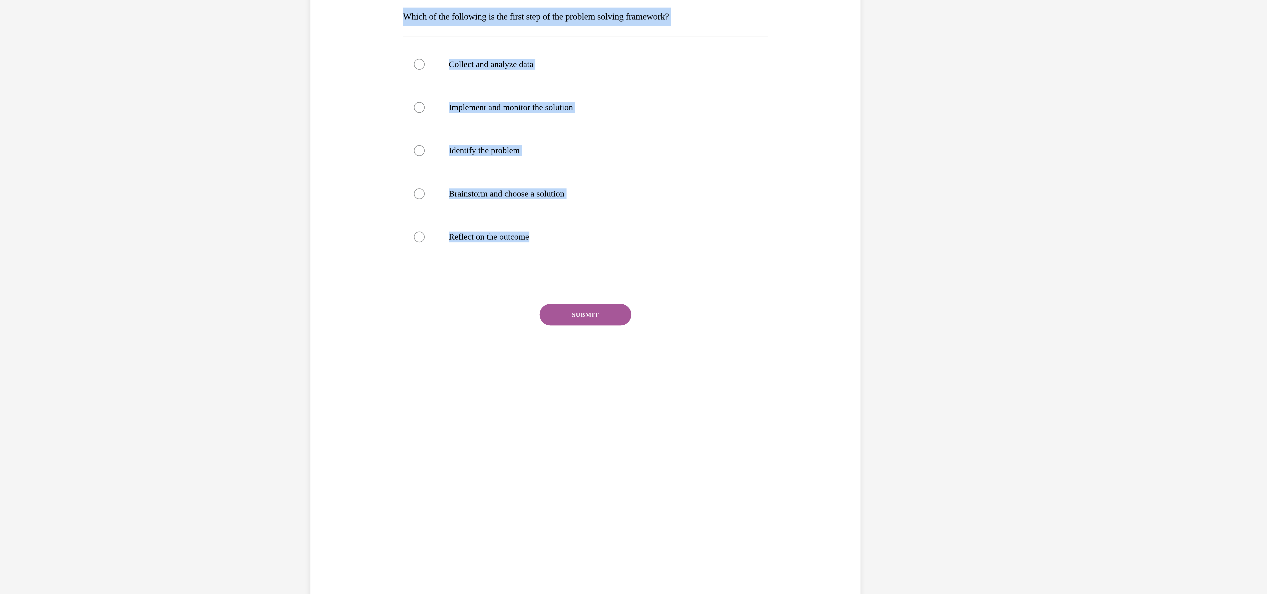
drag, startPoint x: -202, startPoint y: 42, endPoint x: -287, endPoint y: -67, distance: 138.2
radio input "true"
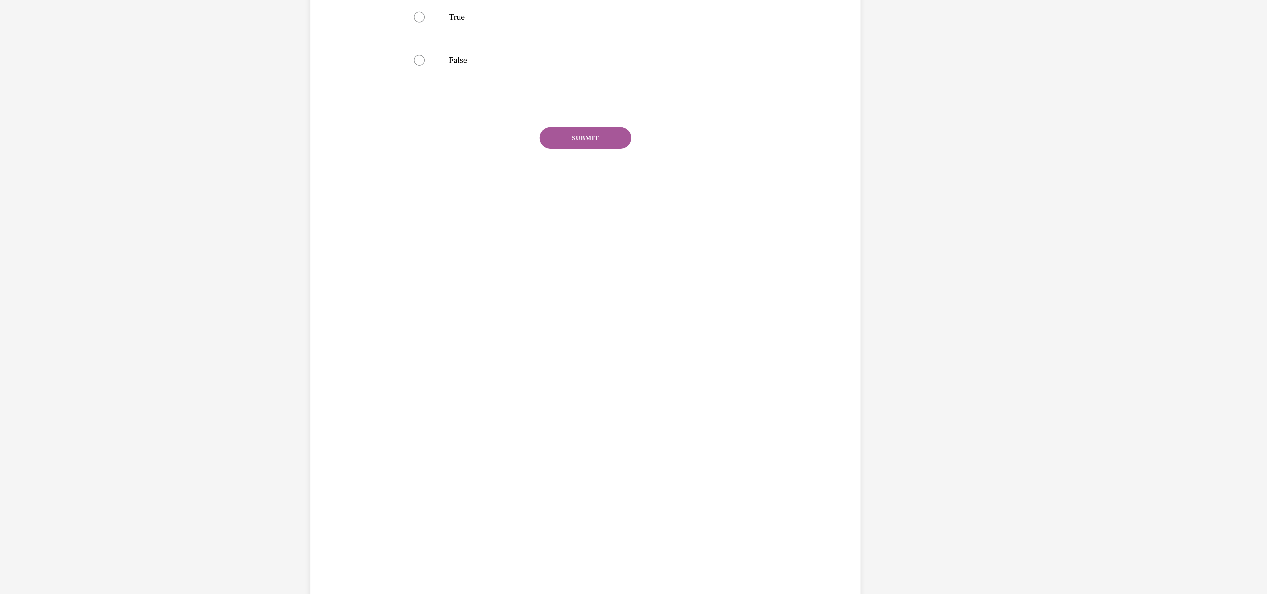
scroll to position [0, 0]
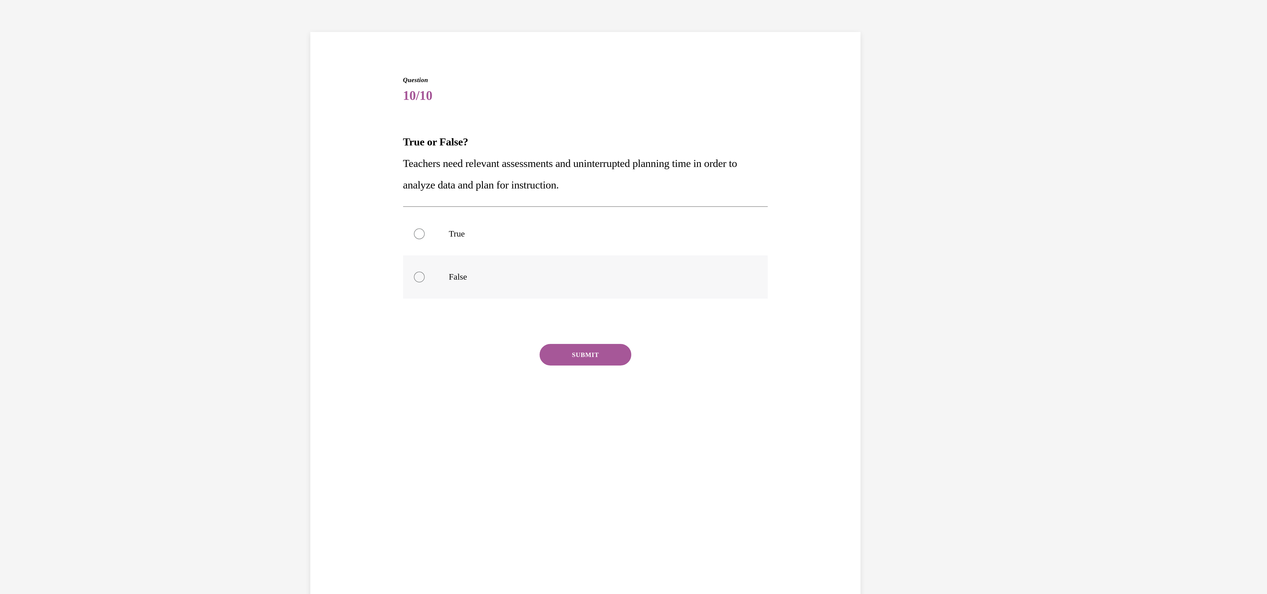
radio input "true"
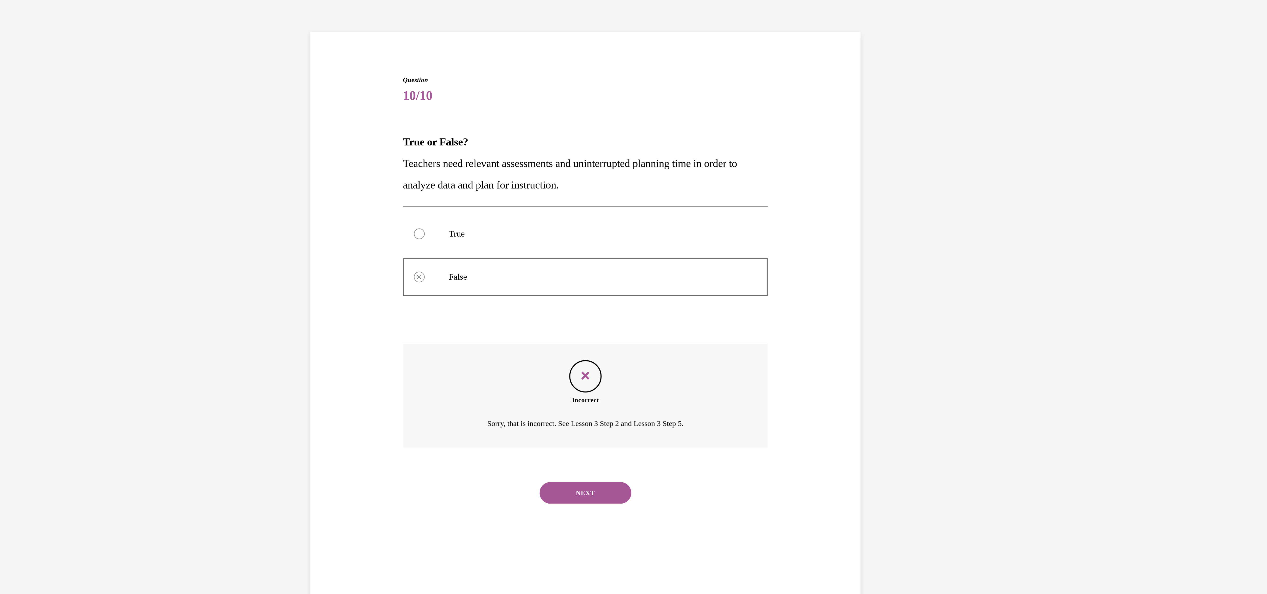
scroll to position [16, 0]
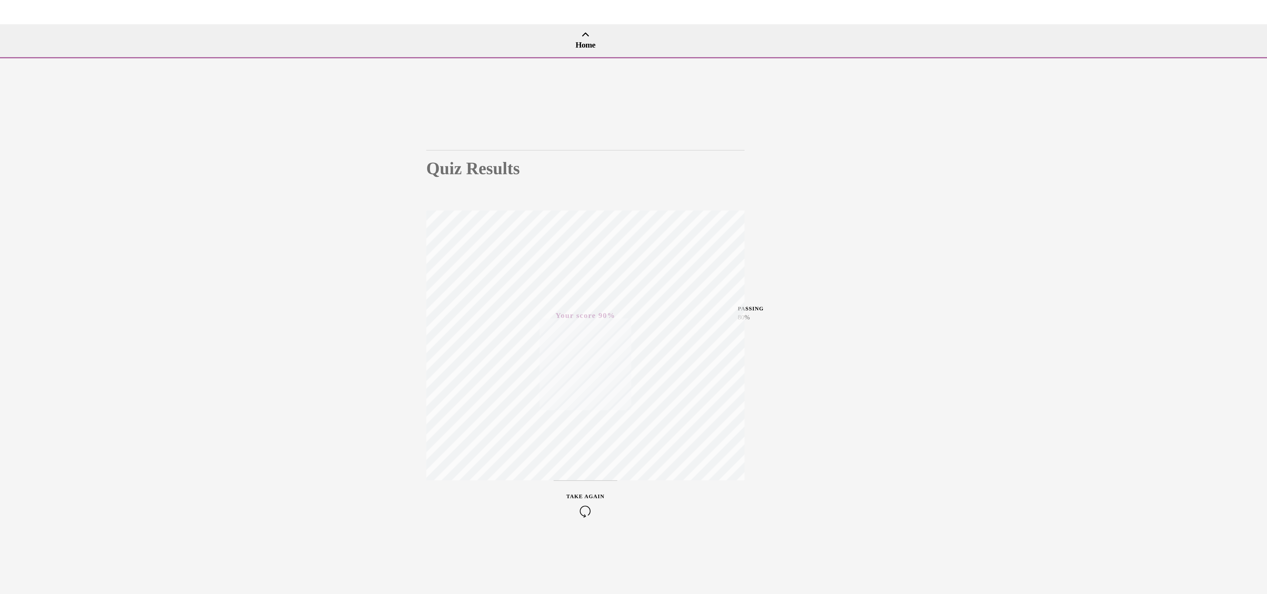
scroll to position [0, 0]
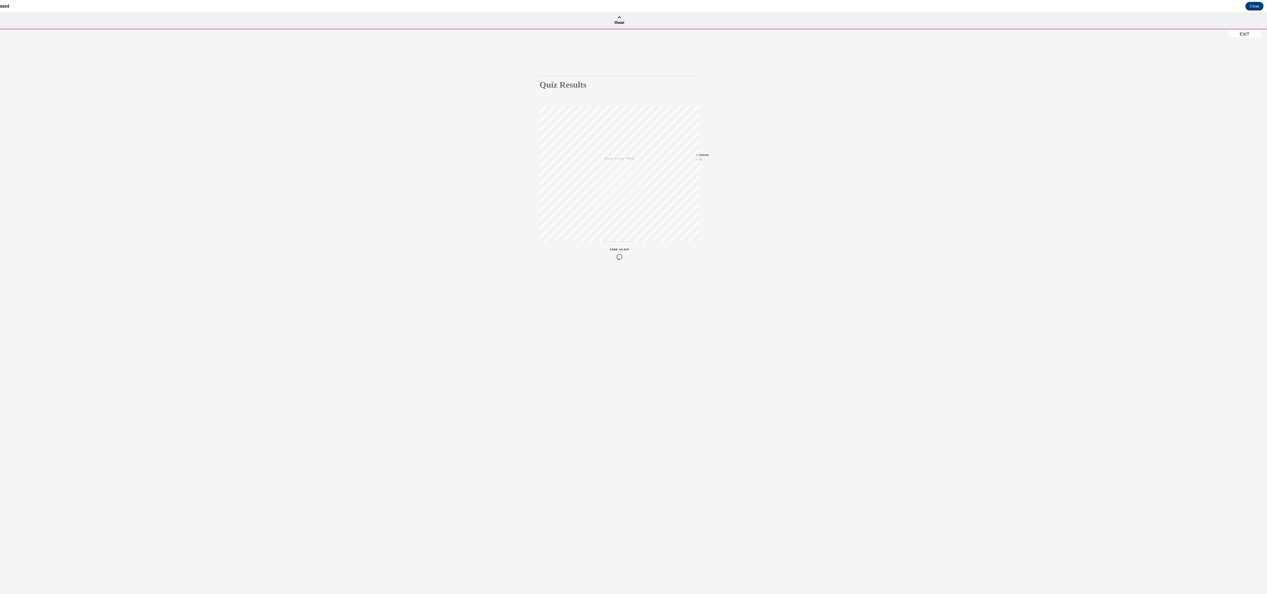
click at [1140, 32] on button "EXIT" at bounding box center [1141, 32] width 30 height 6
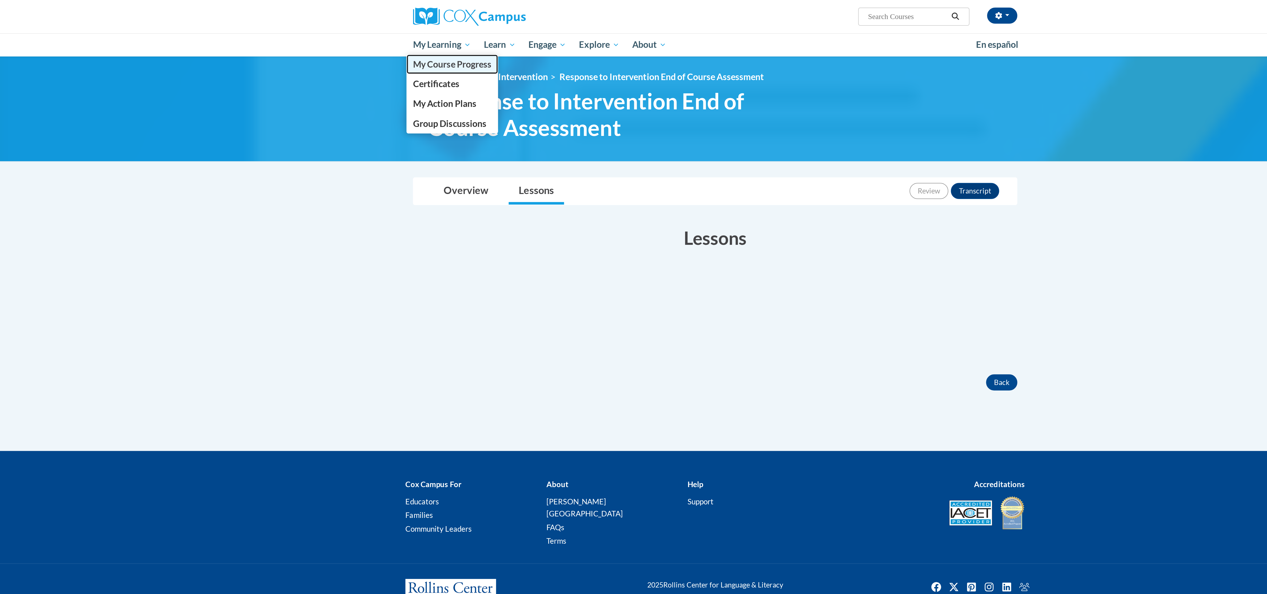
click at [496, 32] on span "My Course Progress" at bounding box center [502, 31] width 39 height 5
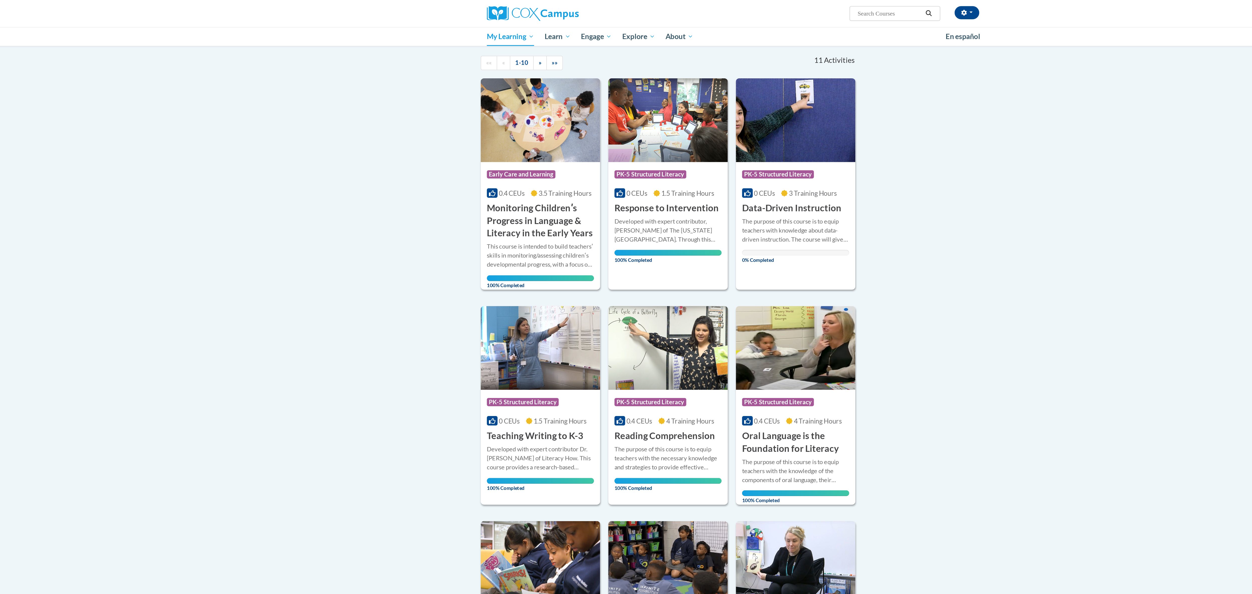
scroll to position [46, 0]
click at [669, 136] on div "The purpose of this course is to equip teachers with knowledge about data-drive…" at bounding box center [663, 141] width 65 height 17
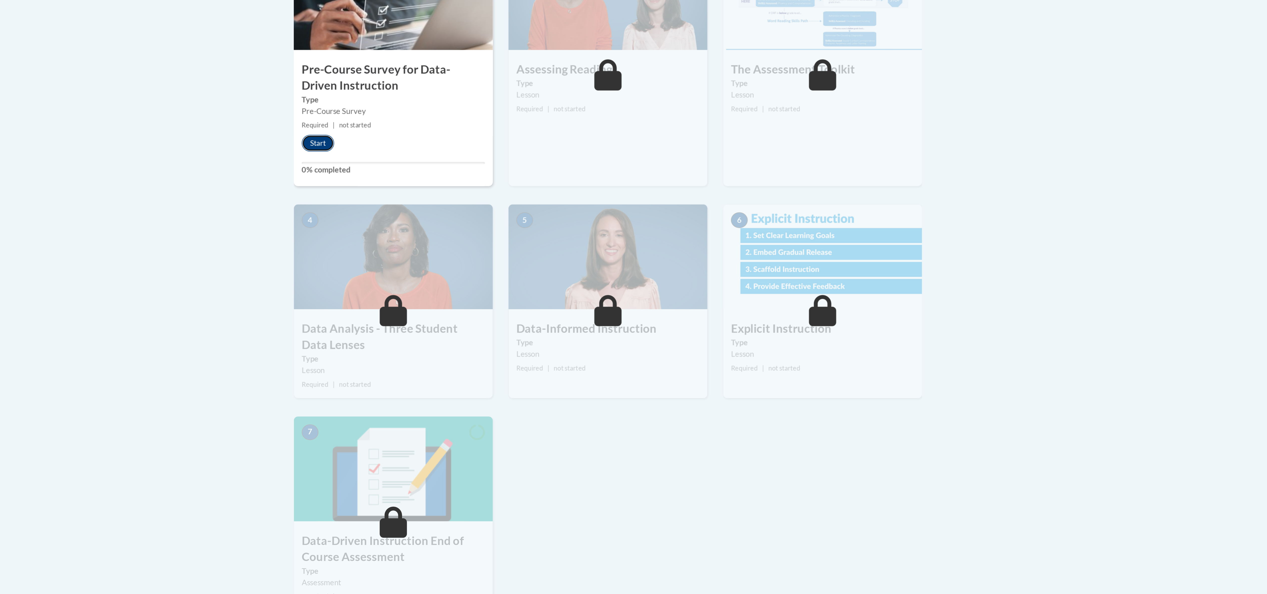
click at [489, 228] on button "Start" at bounding box center [495, 225] width 16 height 8
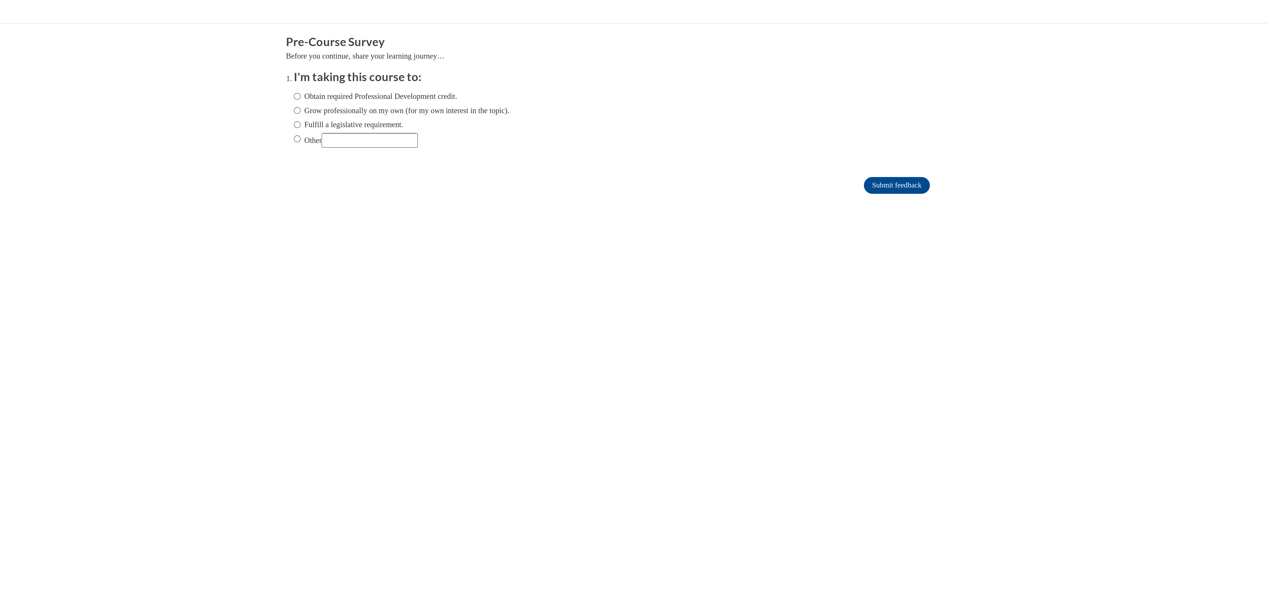
radio input "true"
click at [49, 99] on input "Submit feedback" at bounding box center [55, 101] width 32 height 8
click at [41, 97] on input "Submit feedback" at bounding box center [55, 101] width 32 height 8
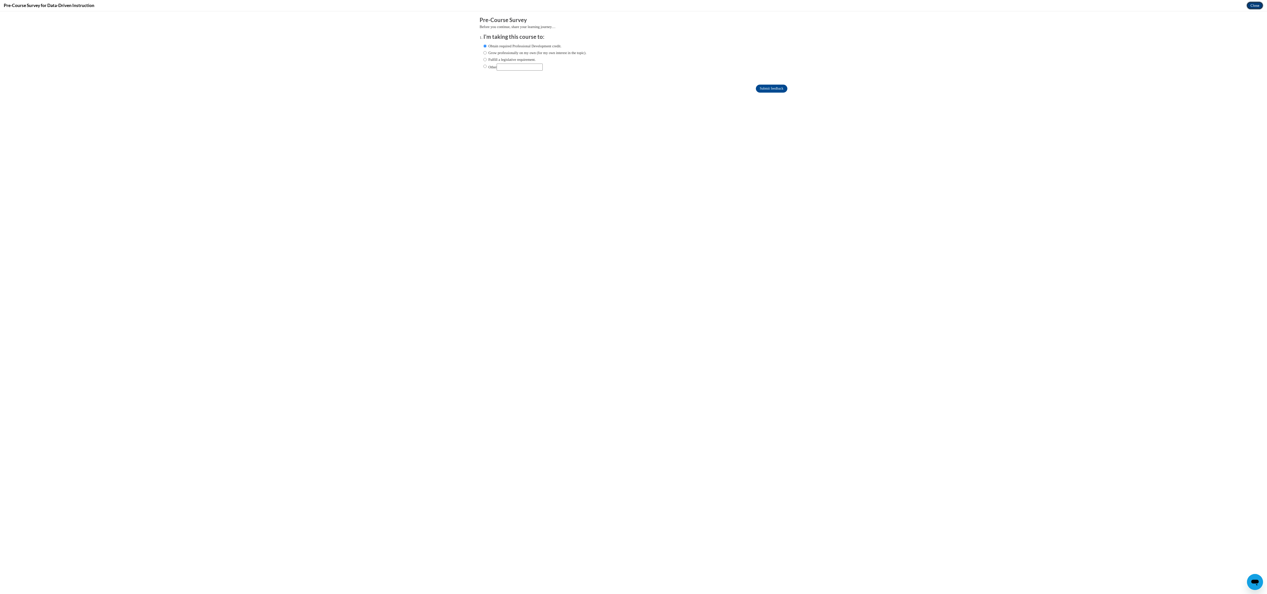
click at [1257, 5] on button "Close" at bounding box center [1255, 6] width 17 height 8
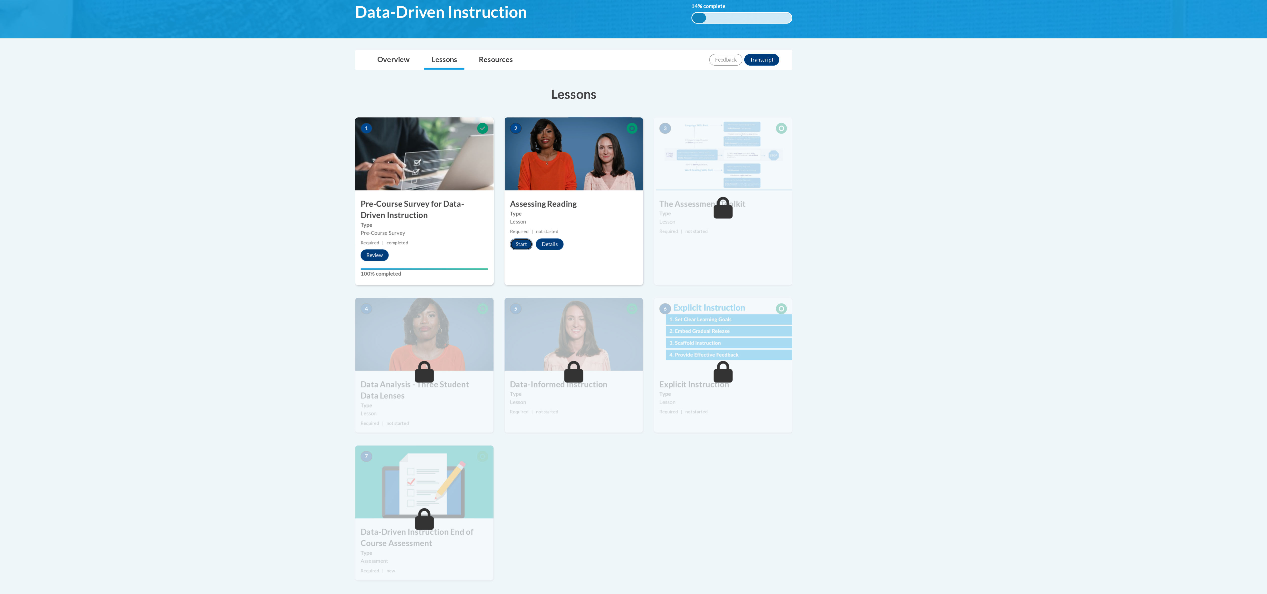
click at [600, 217] on button "Start" at bounding box center [598, 218] width 16 height 8
